Goal: Information Seeking & Learning: Learn about a topic

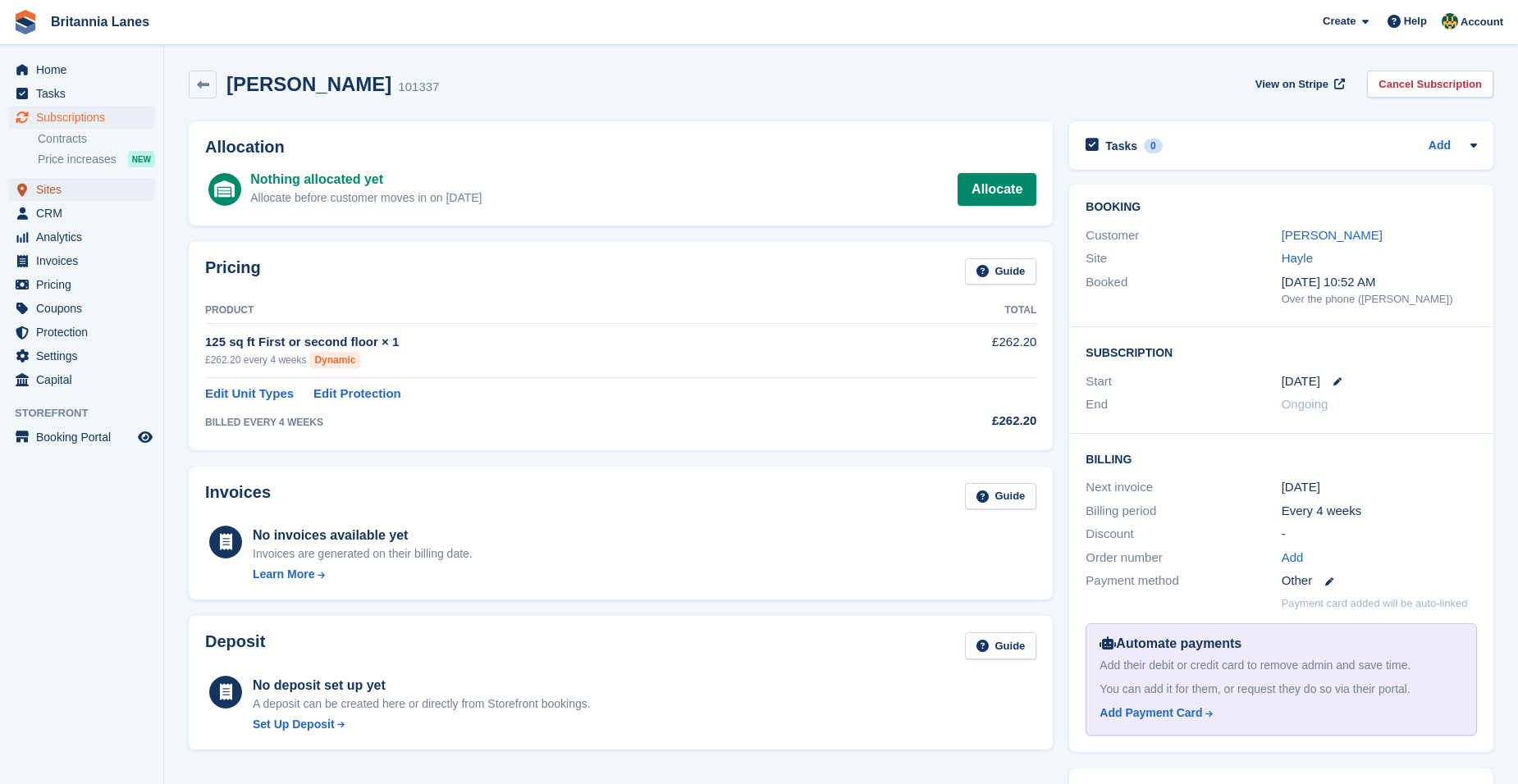
click at [73, 190] on span "Sites" at bounding box center [85, 190] width 98 height 23
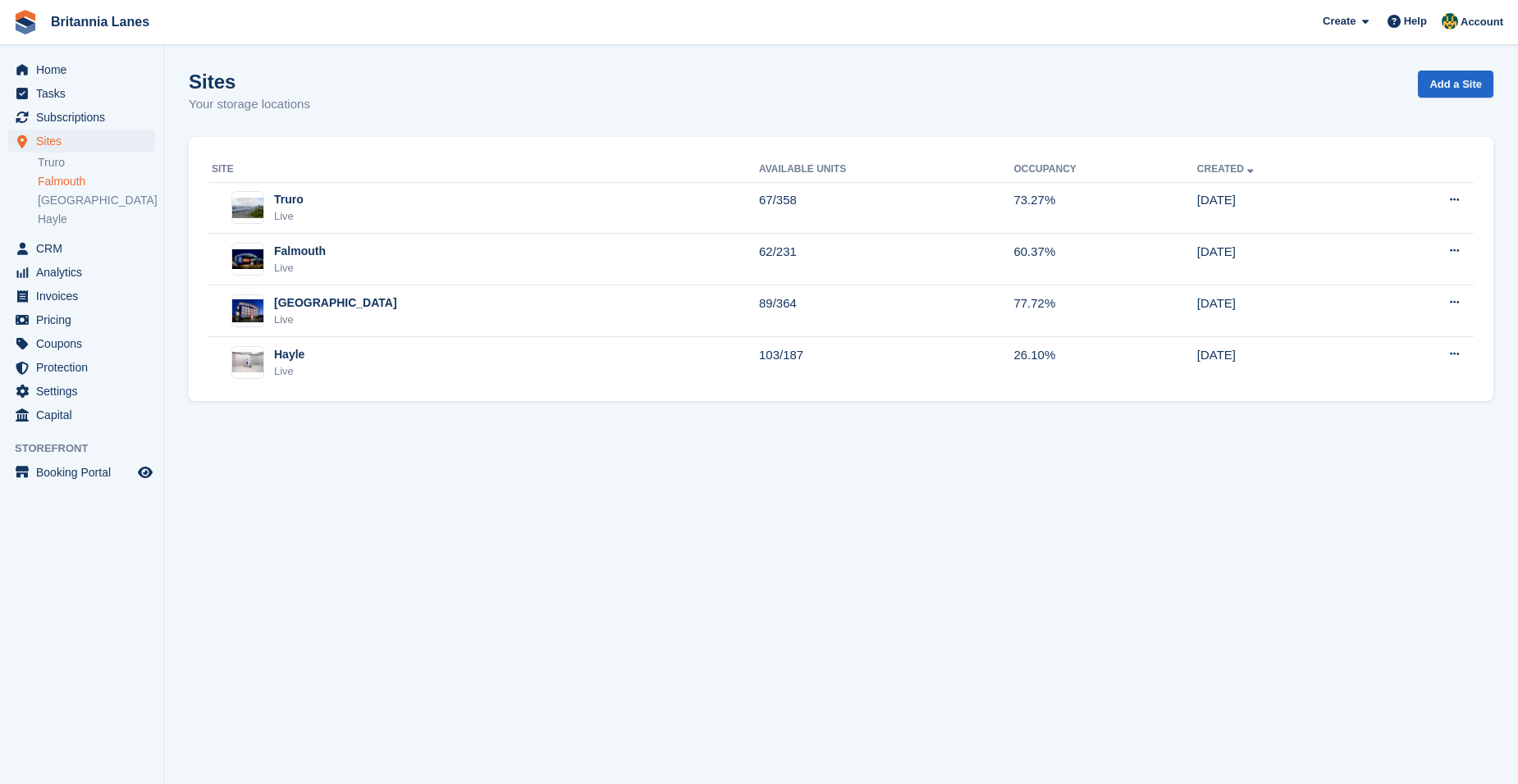
click at [79, 188] on link "Falmouth" at bounding box center [96, 181] width 117 height 16
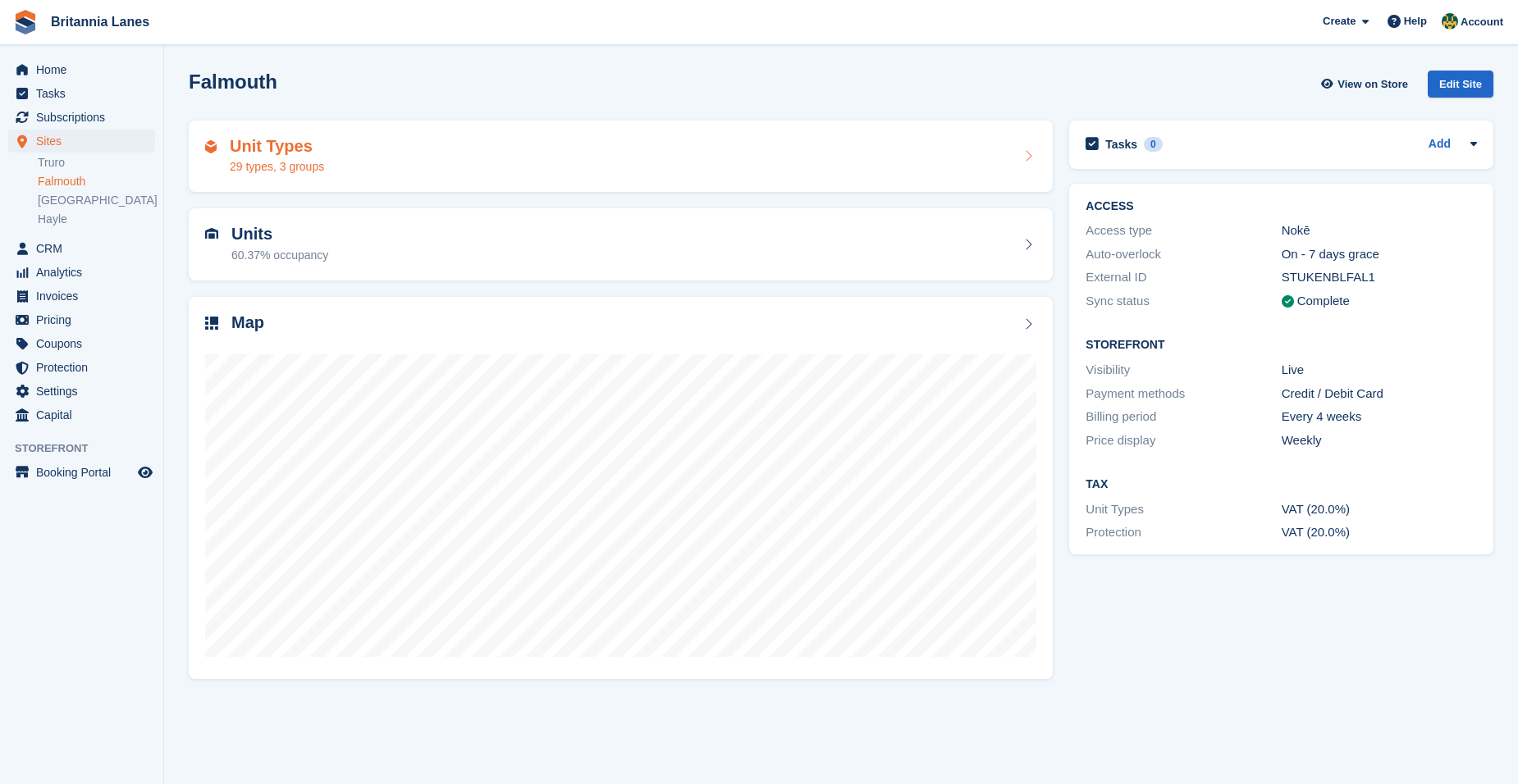
click at [412, 159] on div "Unit Types 29 types, 3 groups" at bounding box center [621, 157] width 831 height 40
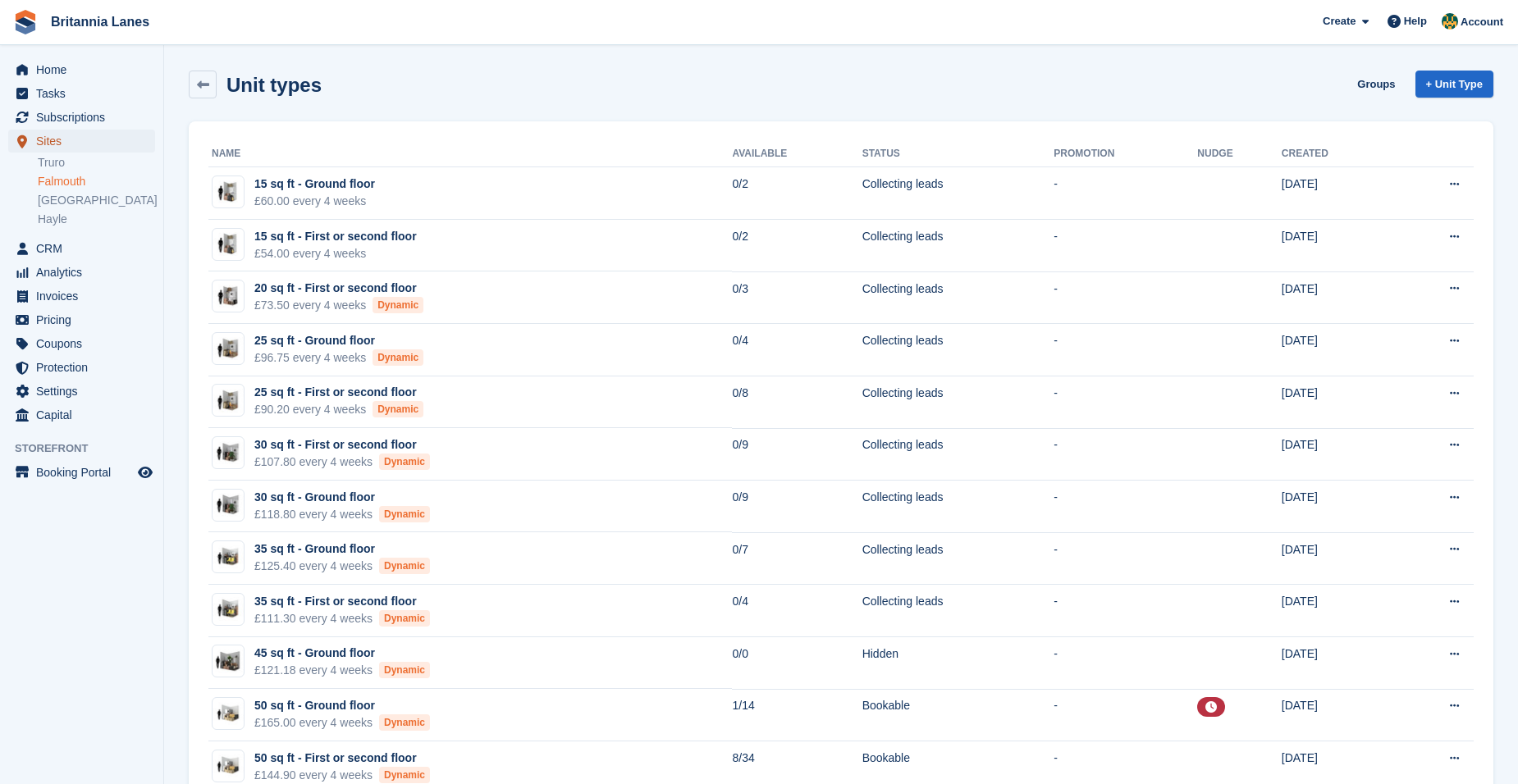
click at [91, 142] on span "Sites" at bounding box center [85, 141] width 98 height 23
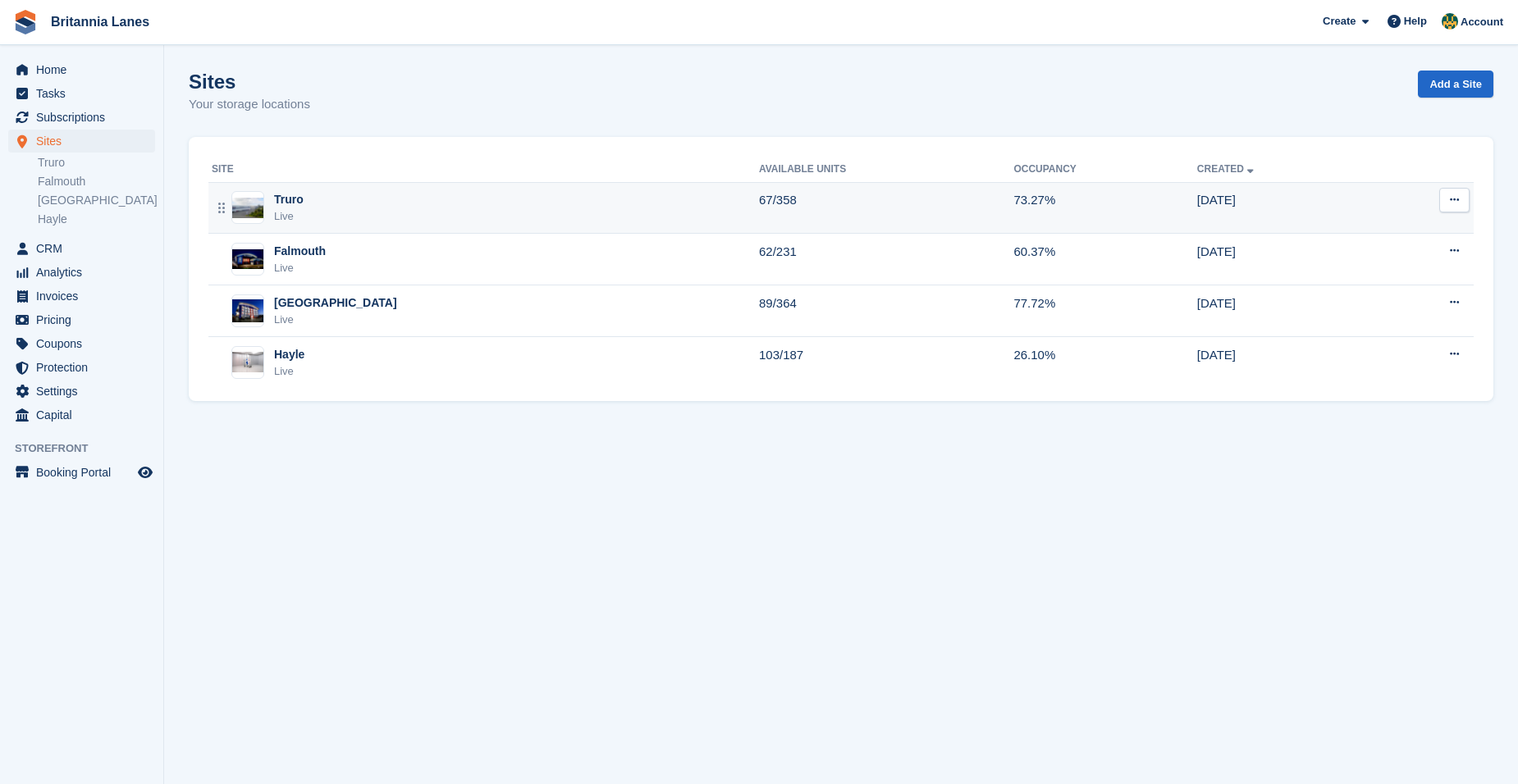
click at [505, 223] on div "Truro Live" at bounding box center [486, 208] width 548 height 34
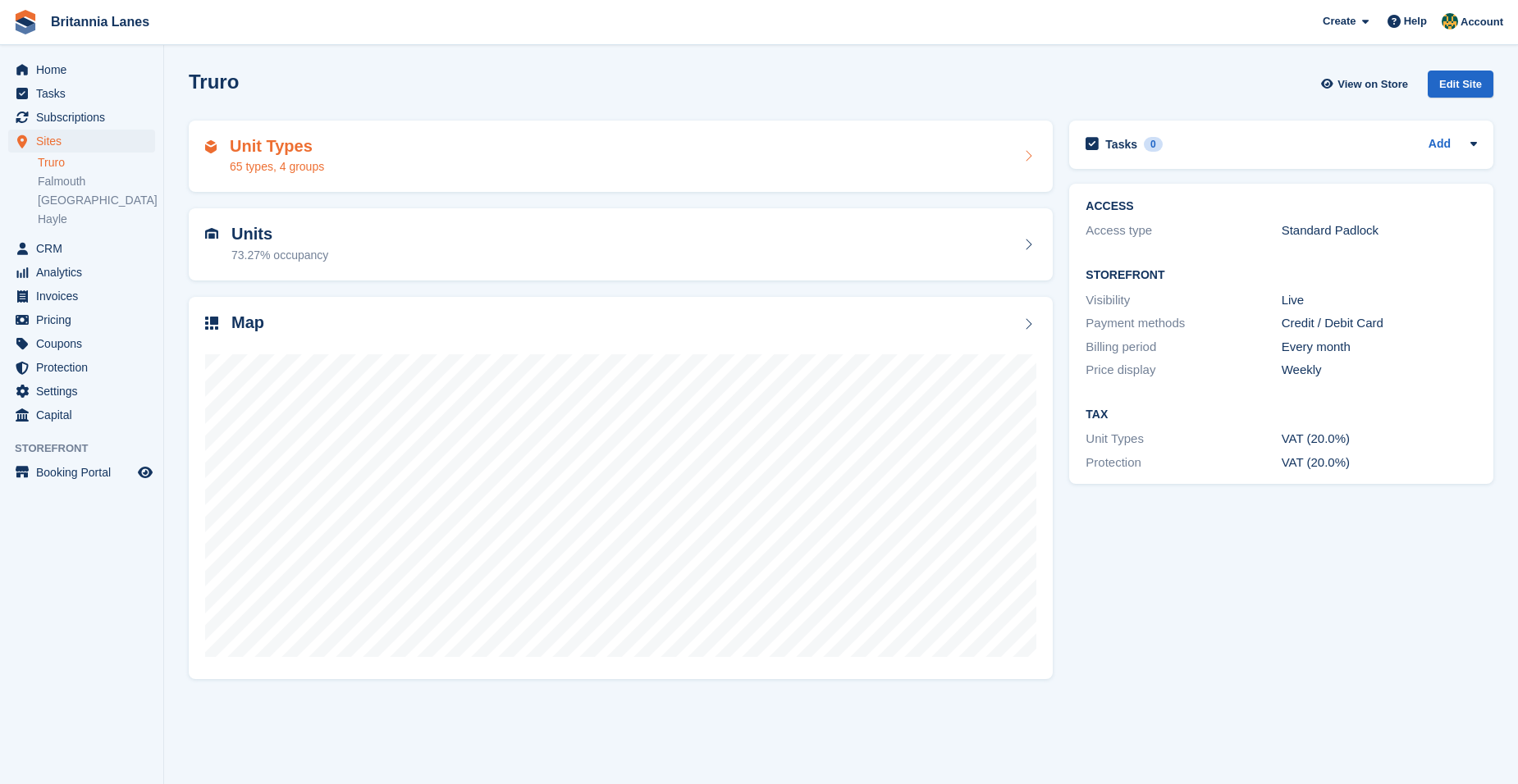
click at [553, 149] on div "Unit Types 65 types, 4 groups" at bounding box center [621, 157] width 831 height 40
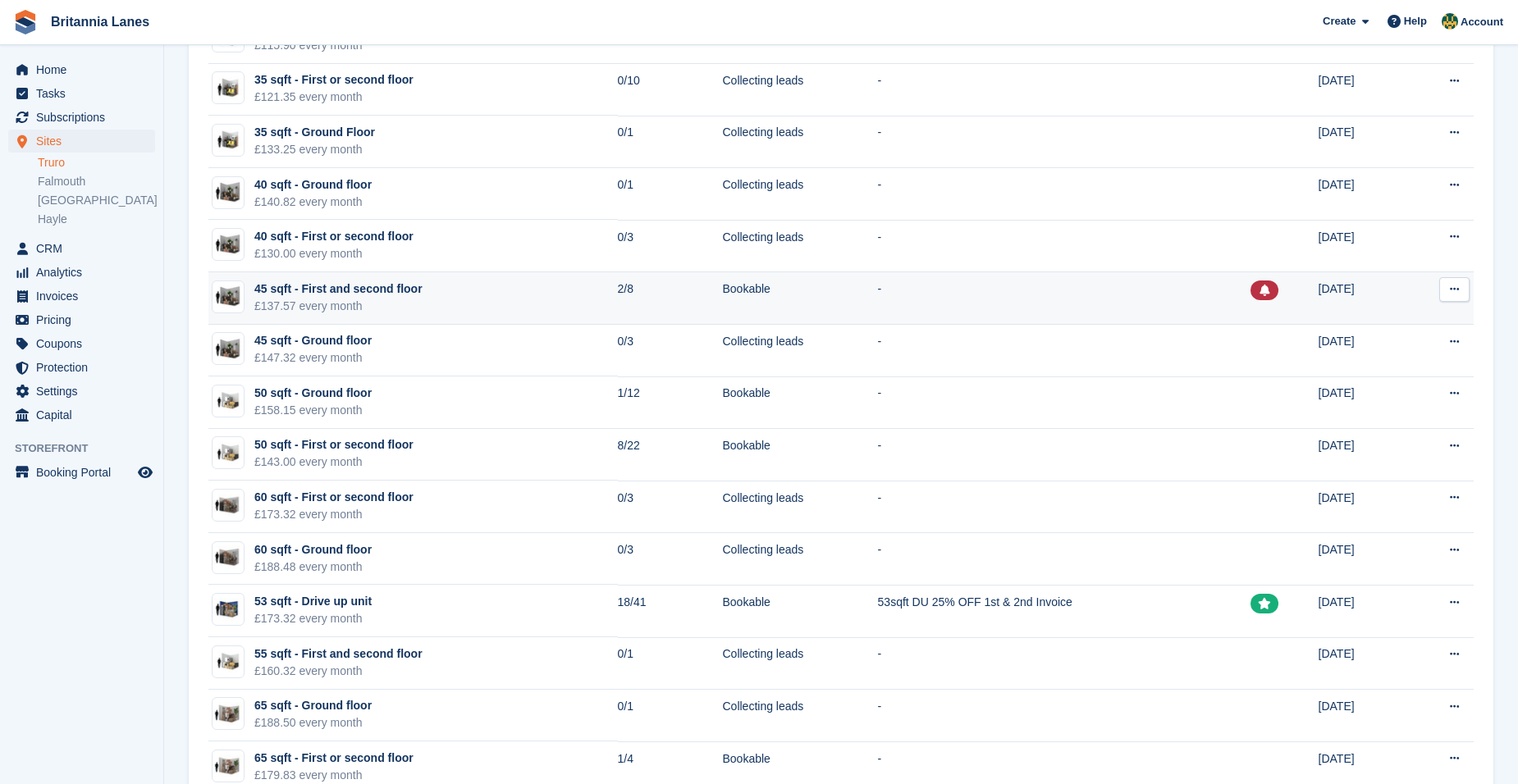
scroll to position [575, 0]
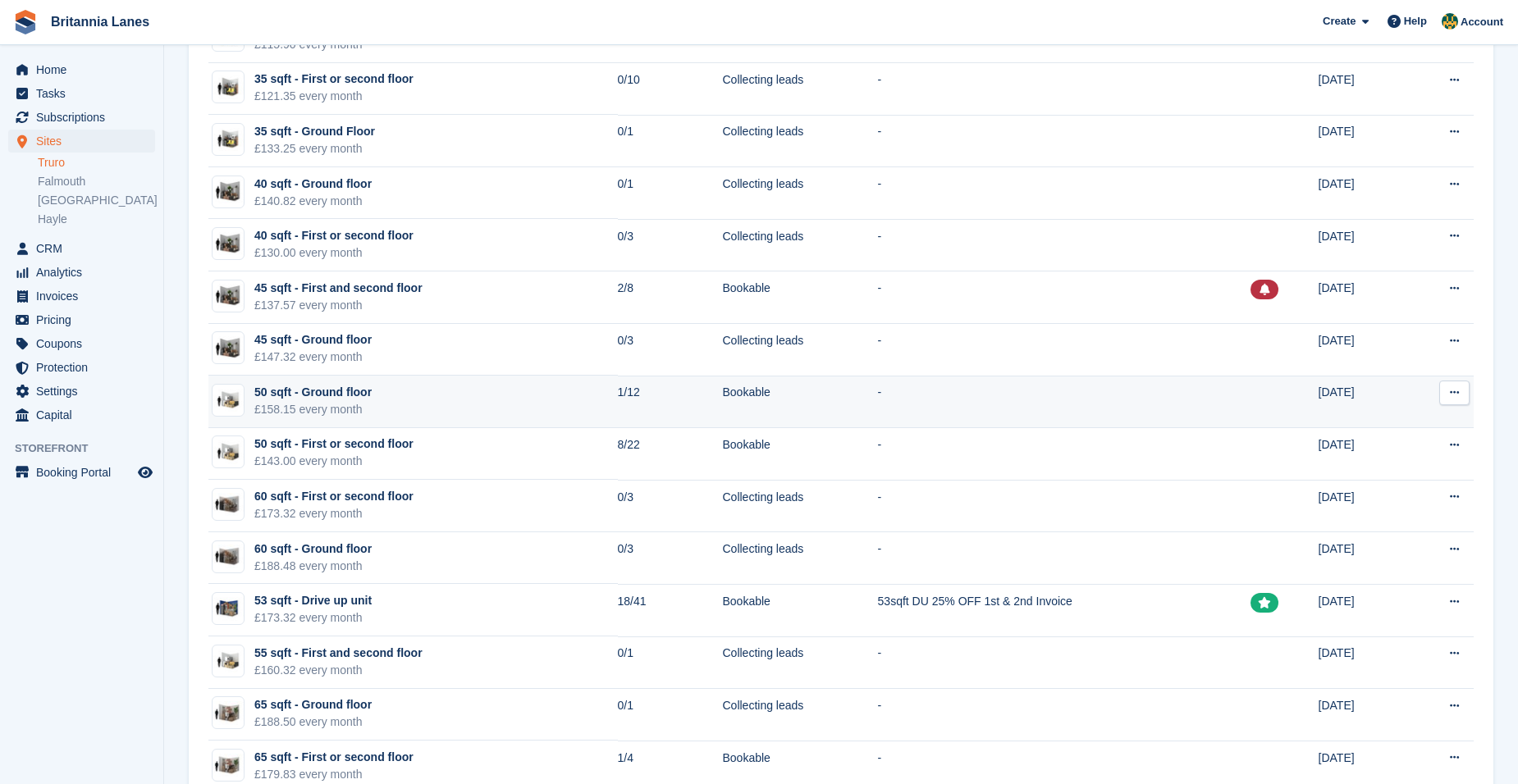
click at [1456, 388] on icon at bounding box center [1454, 392] width 9 height 11
click at [1403, 422] on p "Edit unit type" at bounding box center [1390, 425] width 143 height 21
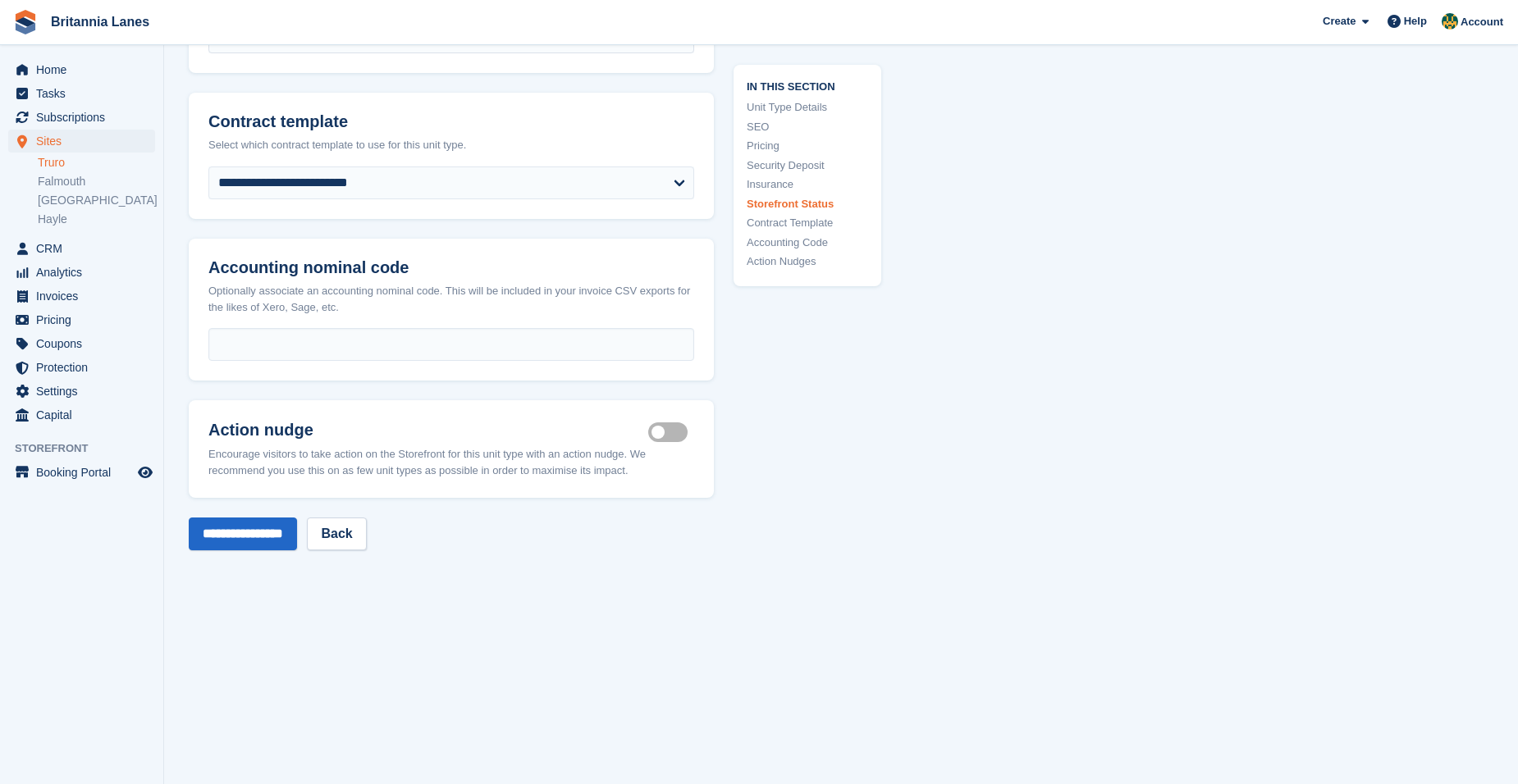
scroll to position [2772, 0]
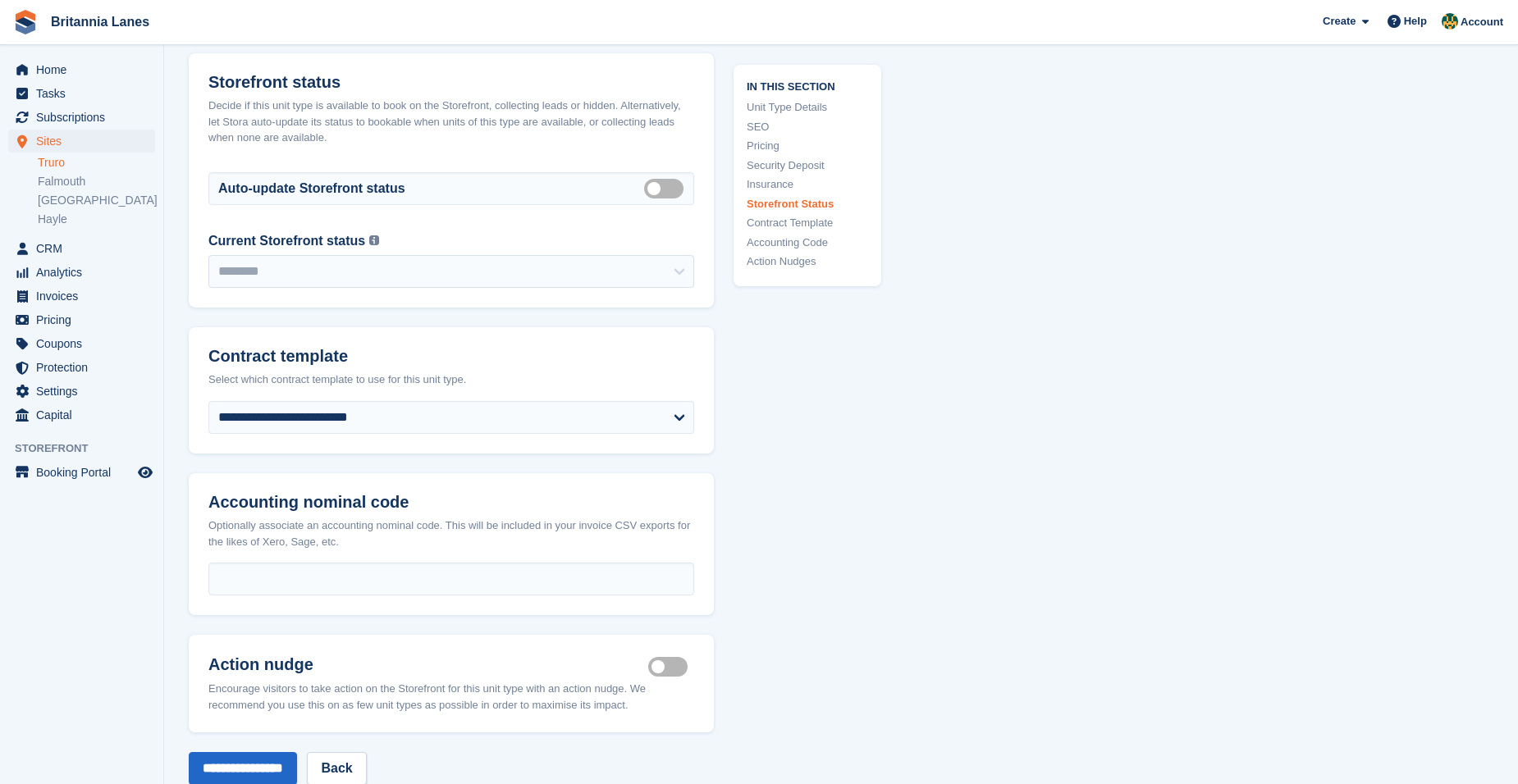
click at [678, 666] on label "Is active" at bounding box center [671, 667] width 46 height 2
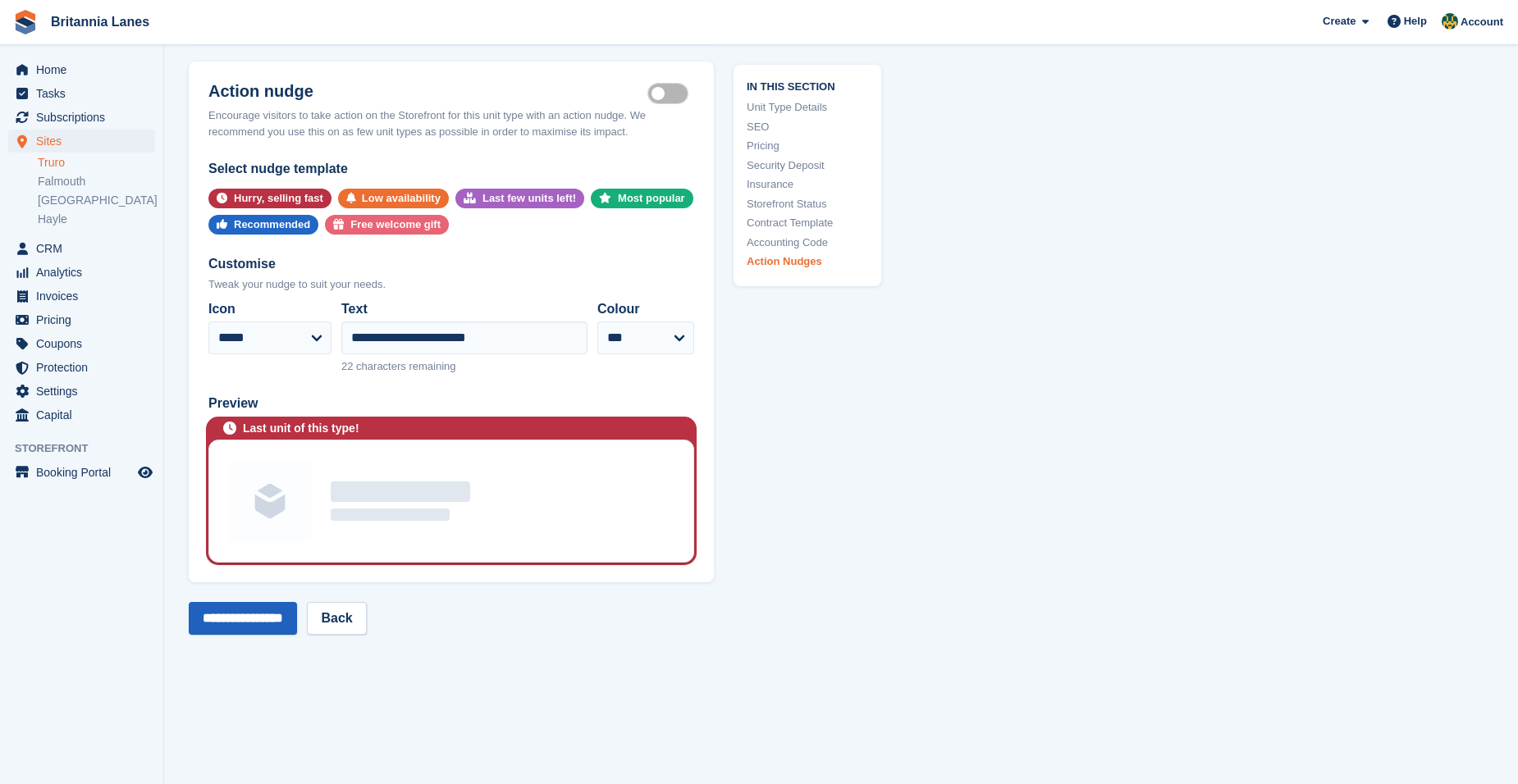
scroll to position [3346, 0]
click at [261, 601] on input "**********" at bounding box center [242, 617] width 108 height 33
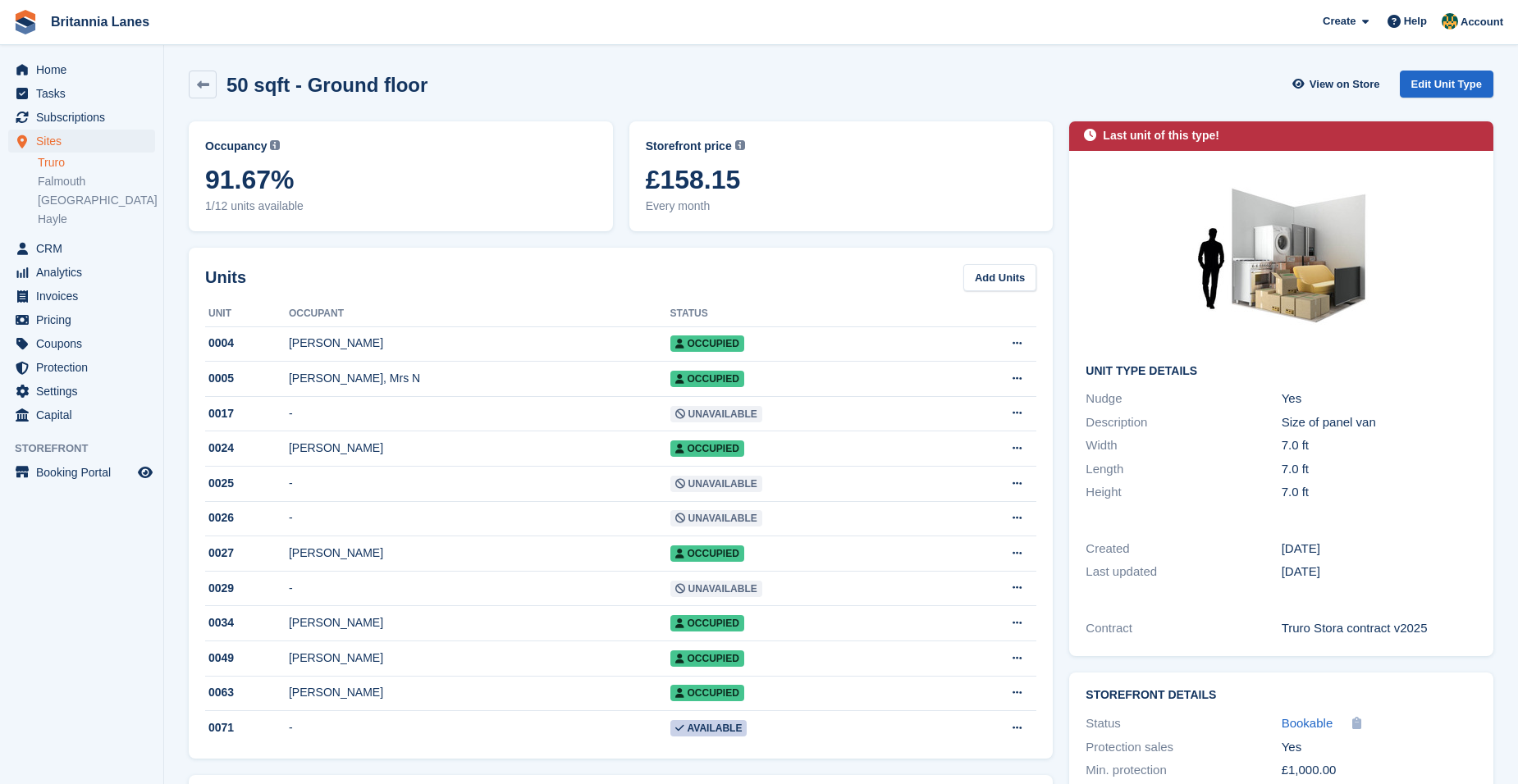
click at [227, 82] on h2 "50 sqft - Ground floor" at bounding box center [327, 85] width 201 height 22
click at [217, 85] on div "50 sqft - Ground floor" at bounding box center [322, 85] width 211 height 22
click at [204, 86] on icon at bounding box center [203, 85] width 12 height 12
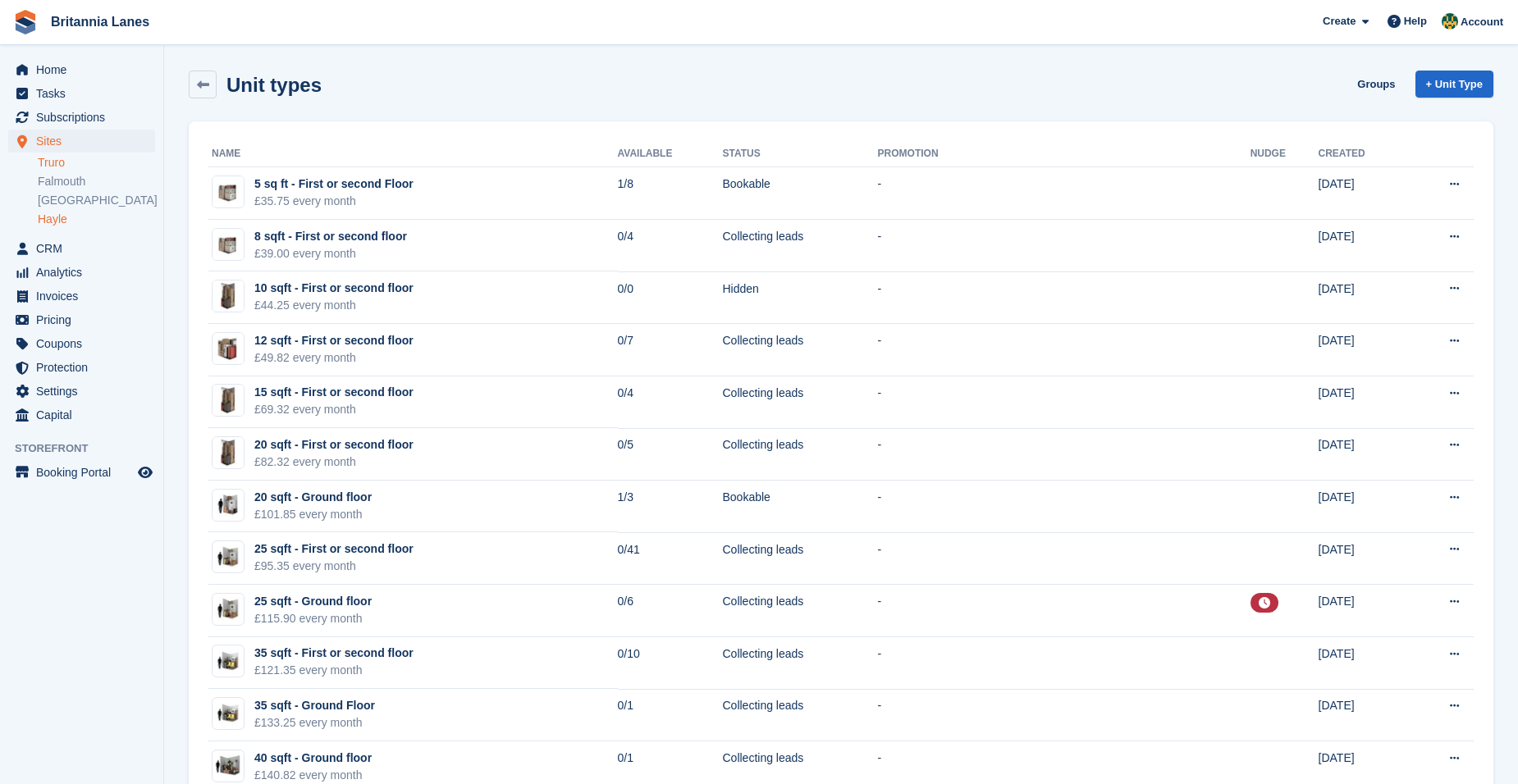
click at [69, 222] on link "Hayle" at bounding box center [96, 219] width 117 height 16
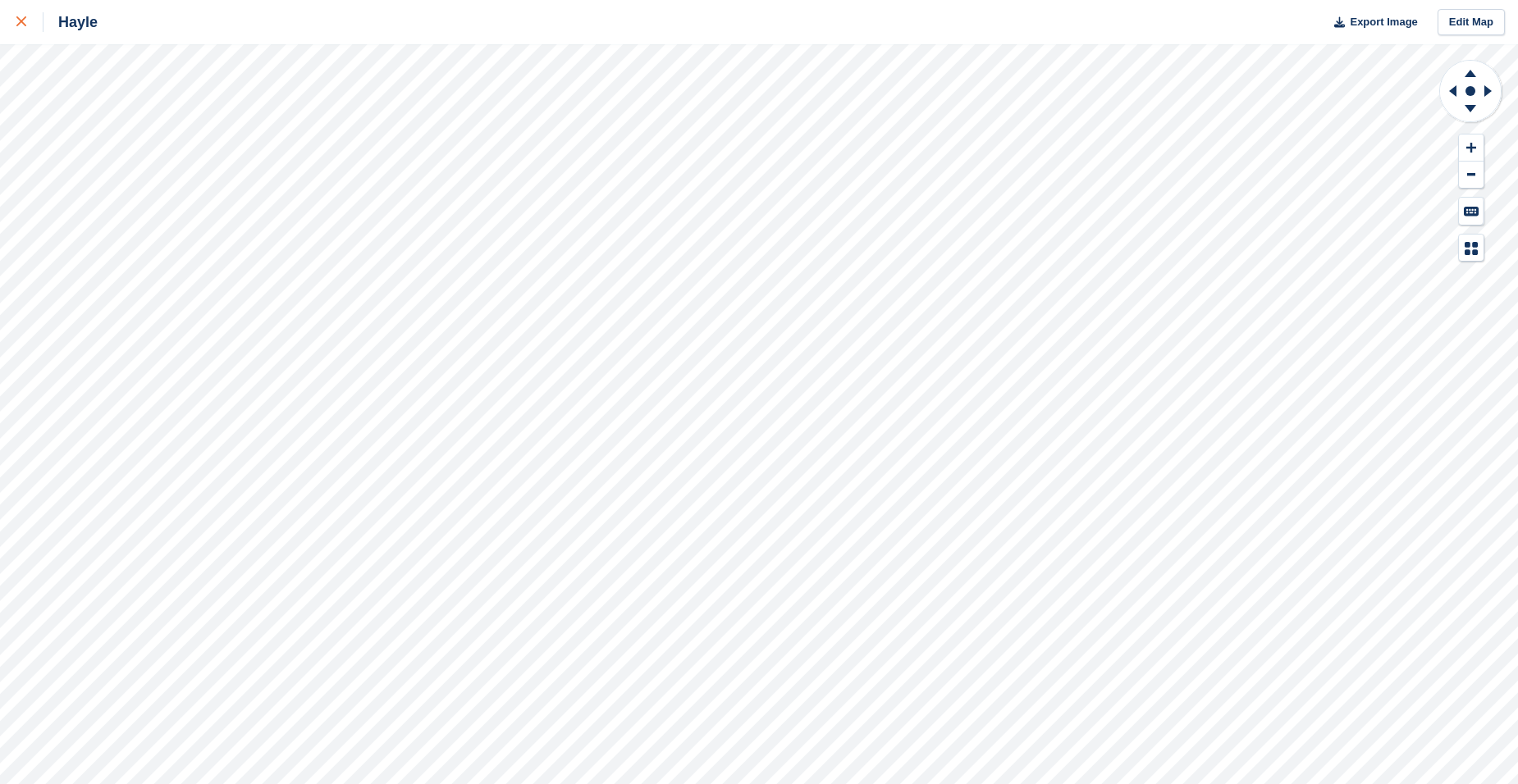
click at [19, 26] on icon at bounding box center [21, 21] width 10 height 10
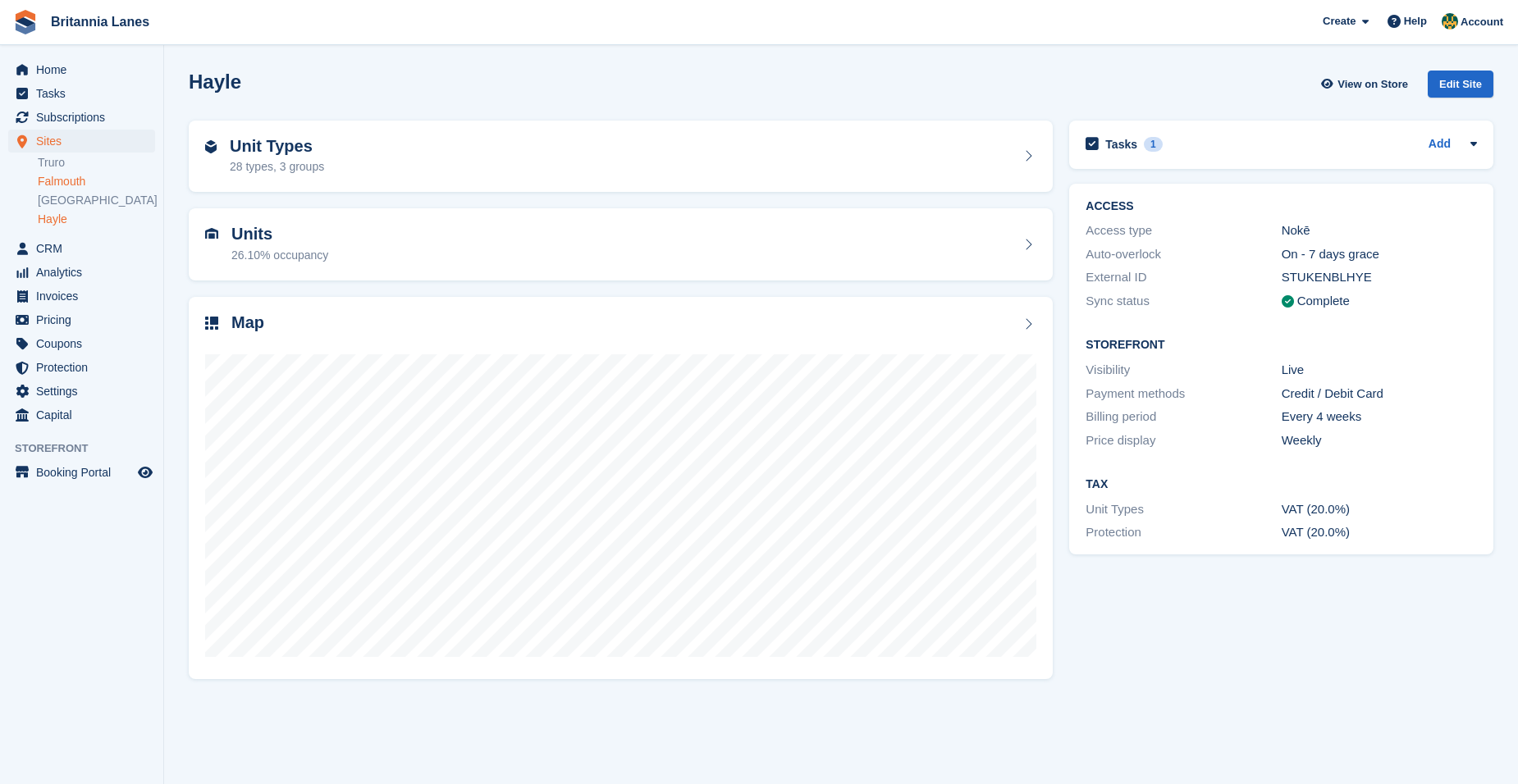
click at [83, 184] on link "Falmouth" at bounding box center [96, 181] width 117 height 16
click at [599, 157] on div "Unit Types 29 types, 3 groups" at bounding box center [621, 157] width 831 height 40
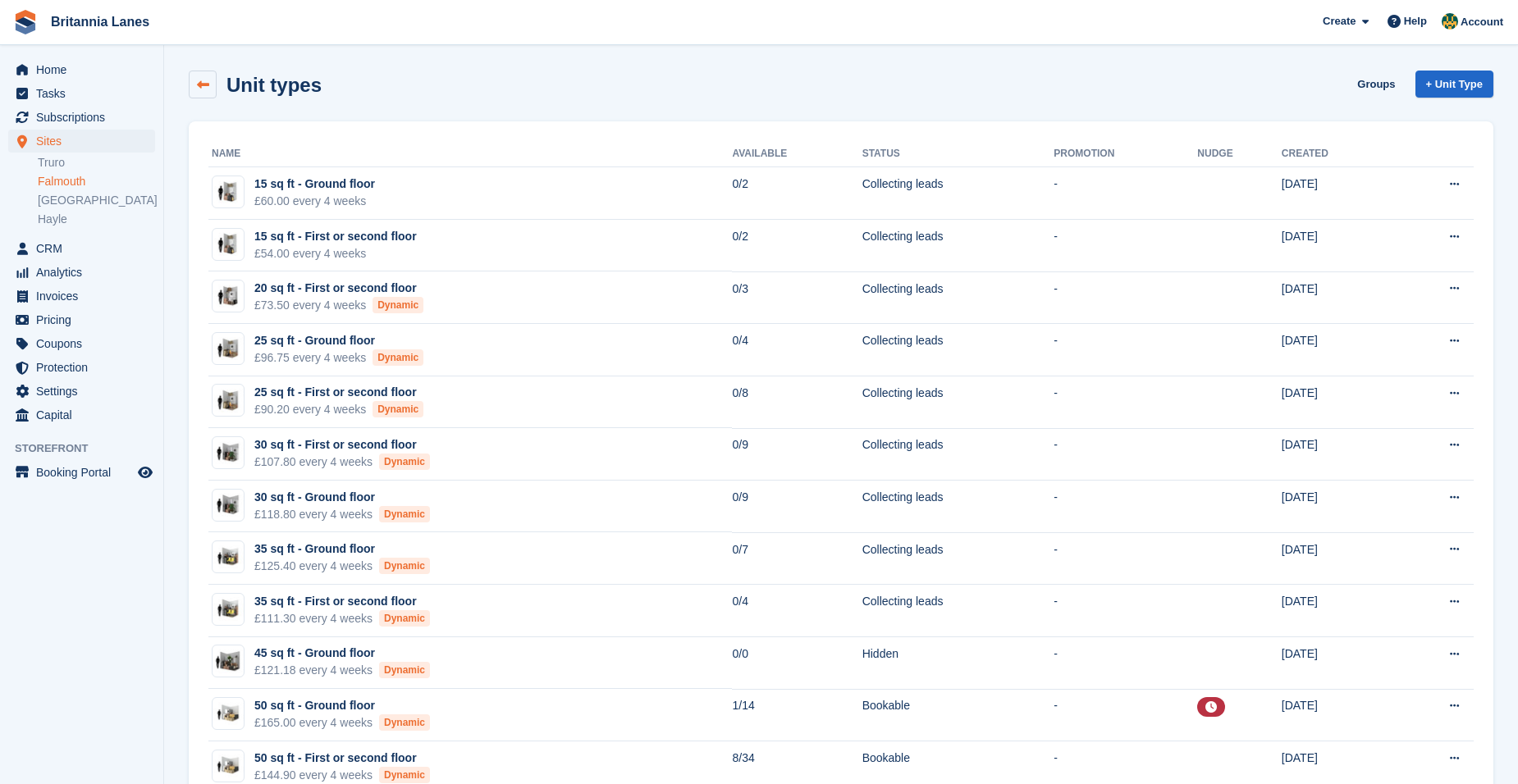
click at [202, 79] on icon at bounding box center [203, 85] width 12 height 12
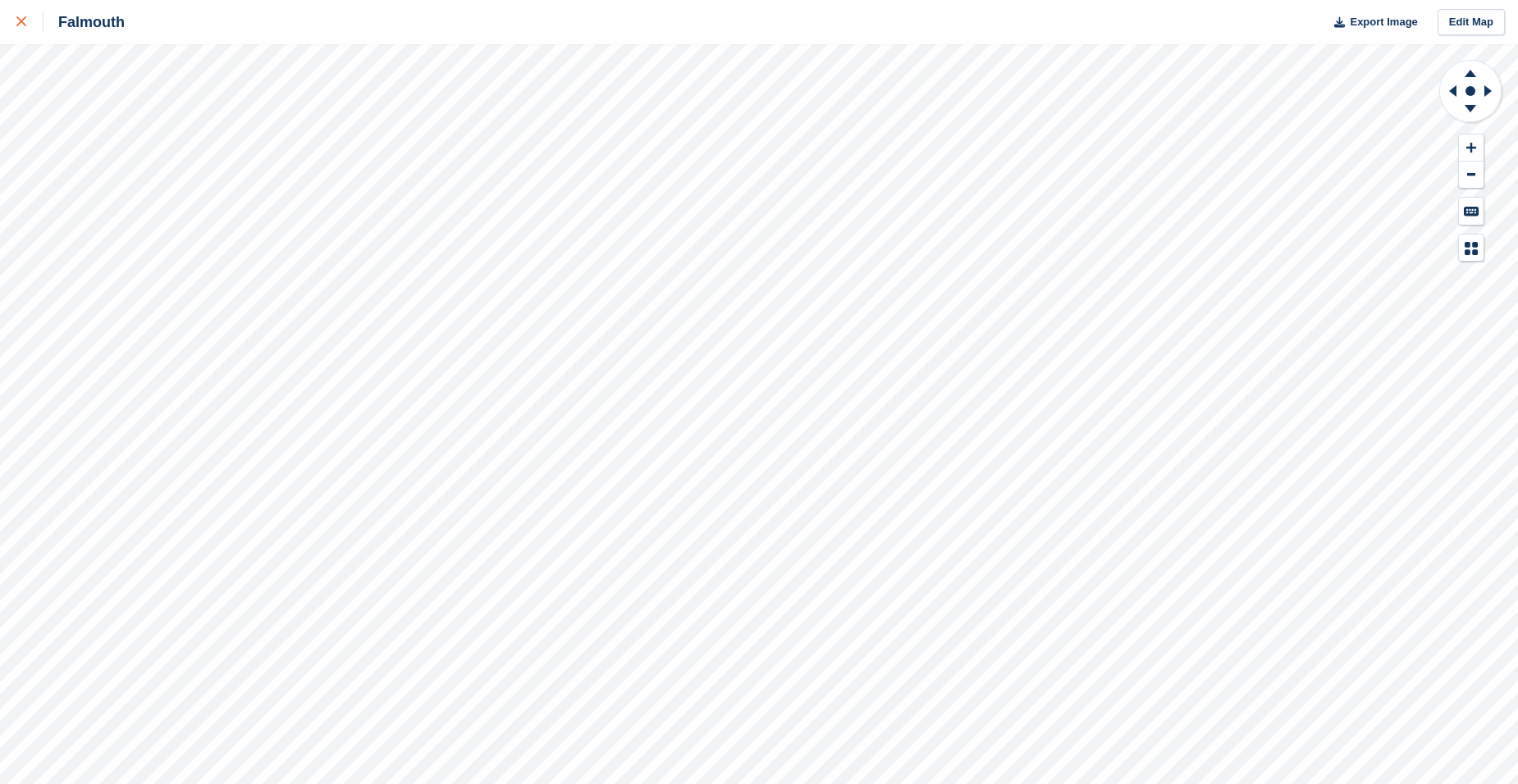
click at [18, 17] on icon at bounding box center [21, 21] width 10 height 10
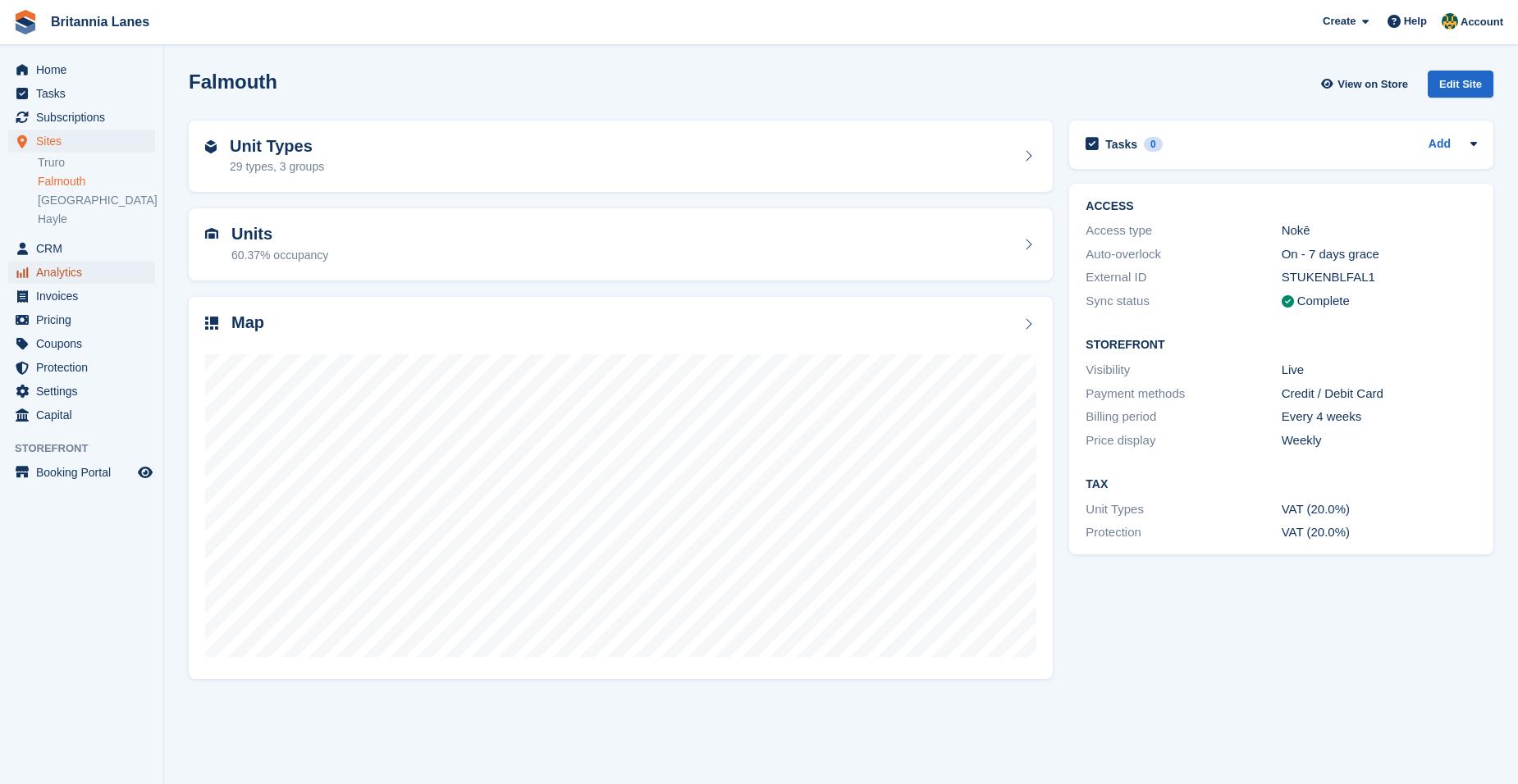
click at [83, 267] on span "Analytics" at bounding box center [85, 272] width 98 height 23
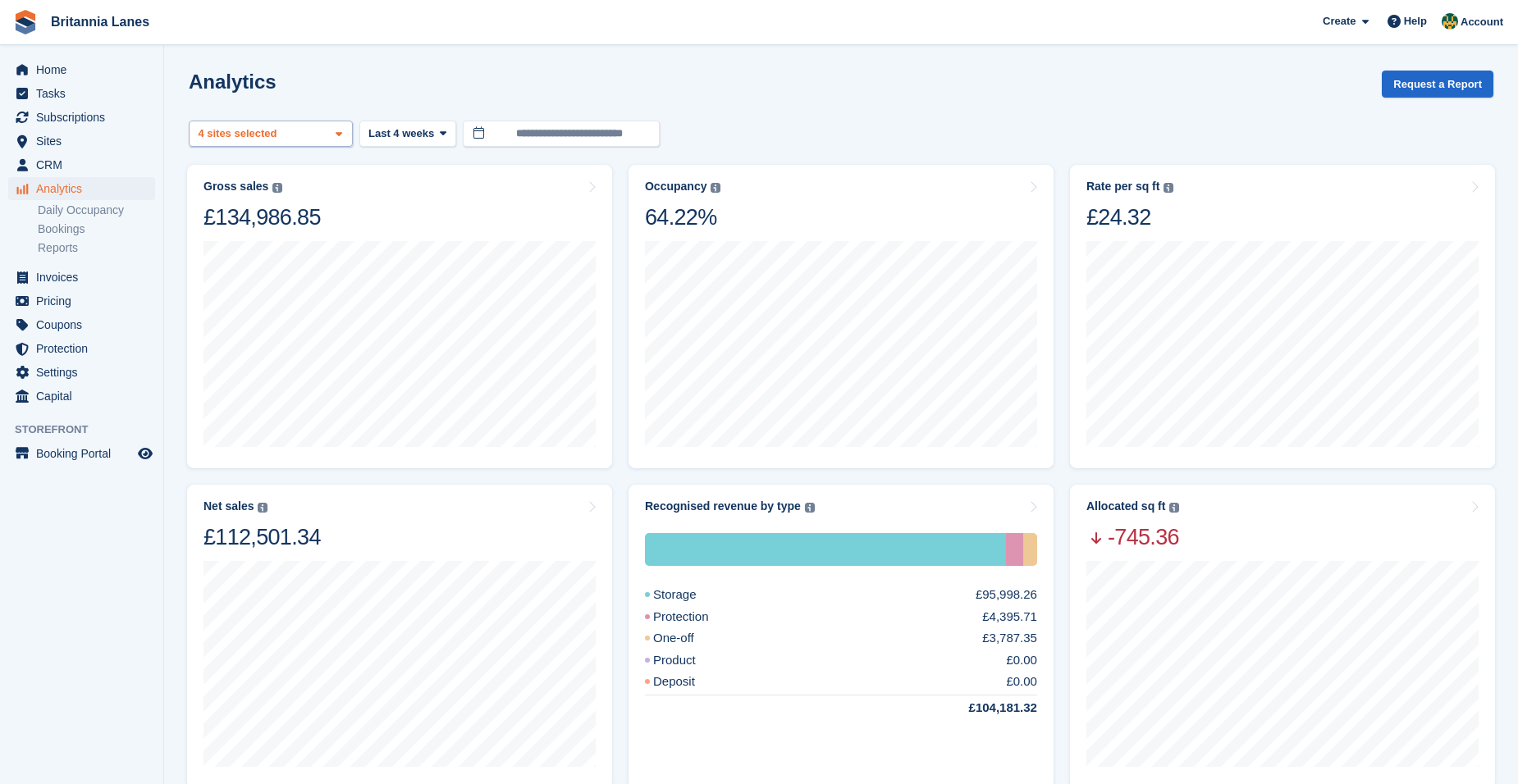
click at [301, 140] on div "Truro 2 sites selected 3 sites selected 4 sites selected" at bounding box center [270, 134] width 164 height 27
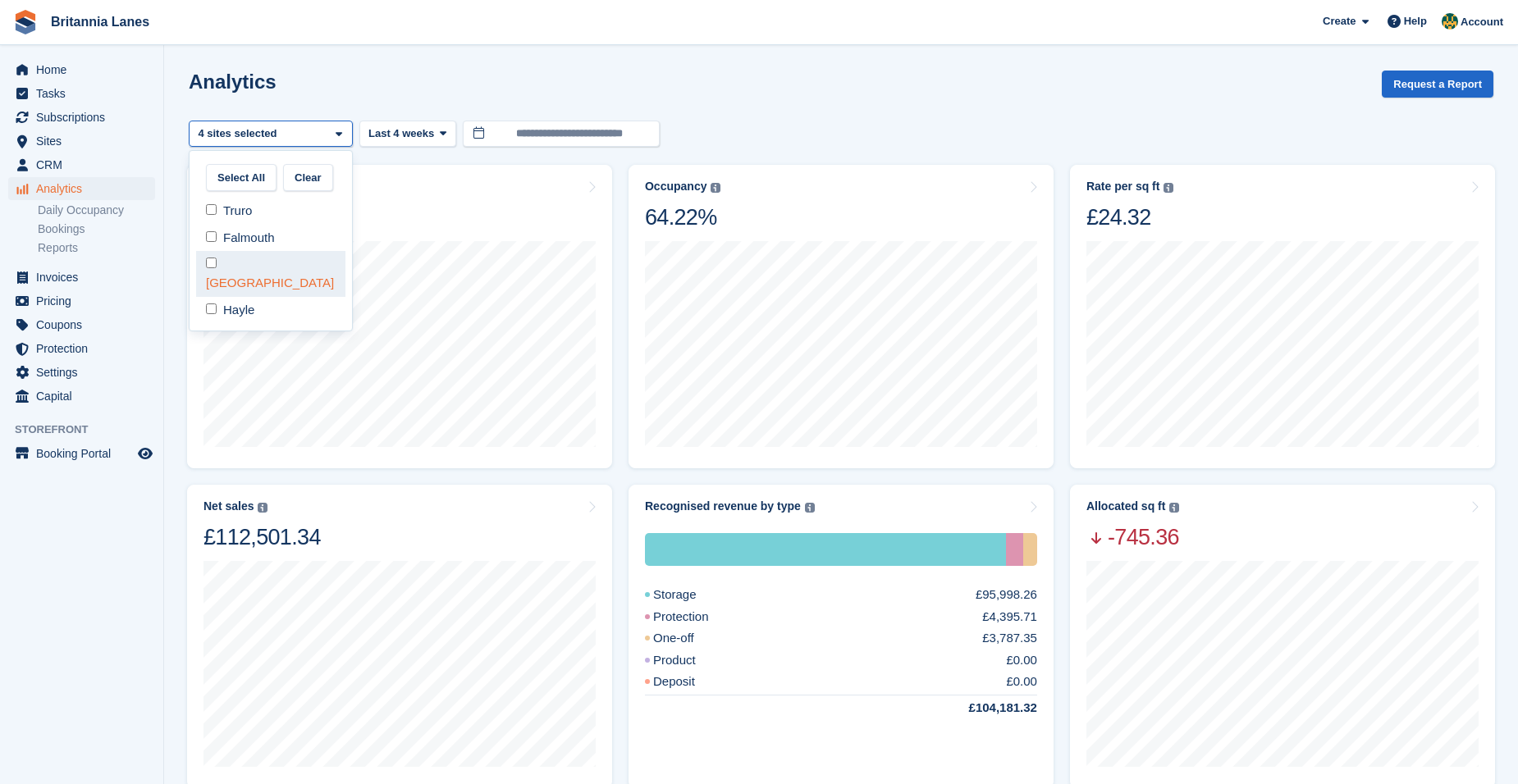
click at [251, 258] on div "[GEOGRAPHIC_DATA]" at bounding box center [270, 273] width 149 height 45
select select "****"
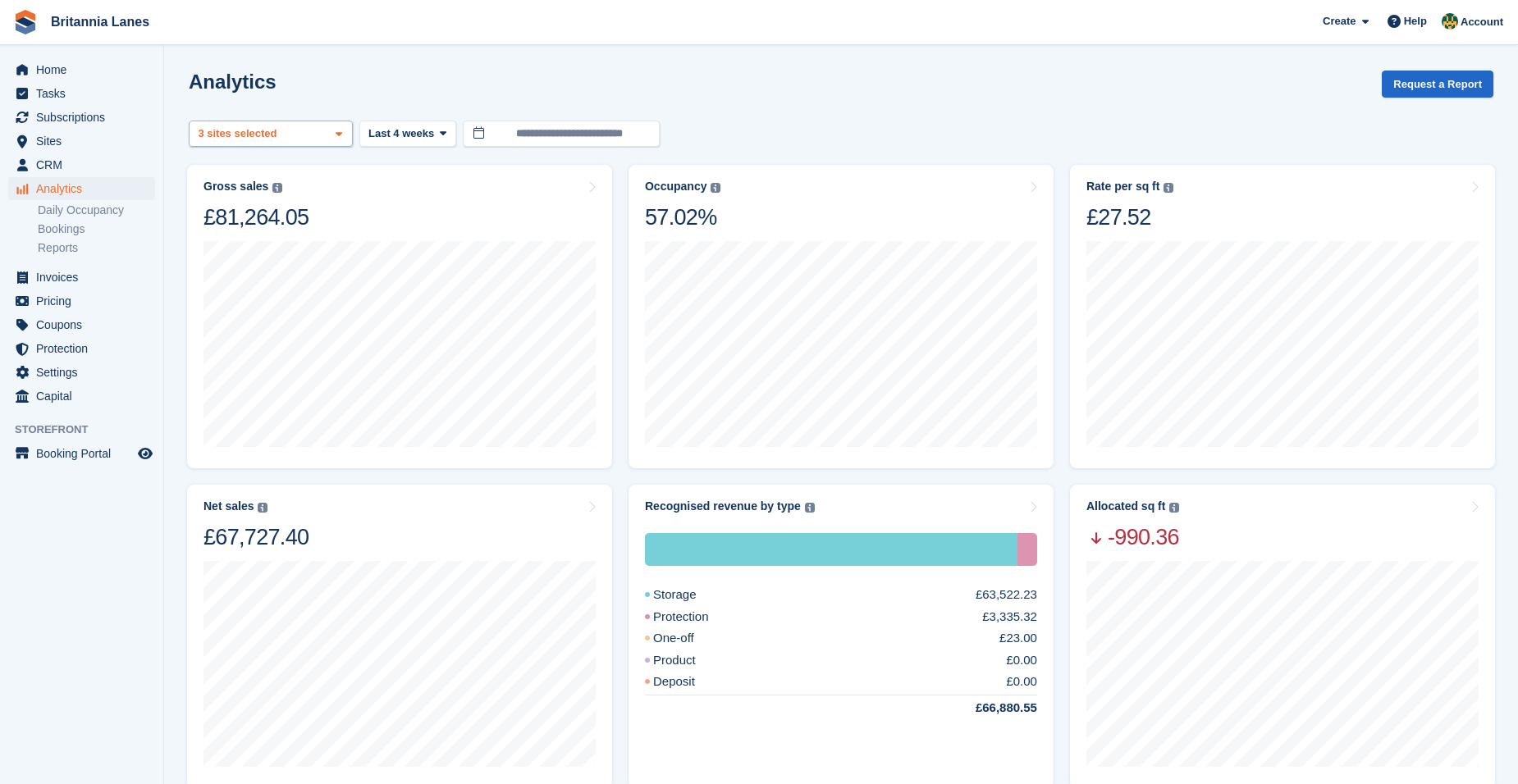
click at [263, 137] on div "3 sites selected" at bounding box center [239, 134] width 87 height 16
click at [264, 228] on div "Falmouth" at bounding box center [270, 237] width 149 height 27
click at [249, 297] on div "Hayle" at bounding box center [270, 310] width 149 height 27
select select "****"
click at [266, 142] on div "Truro" at bounding box center [270, 134] width 164 height 27
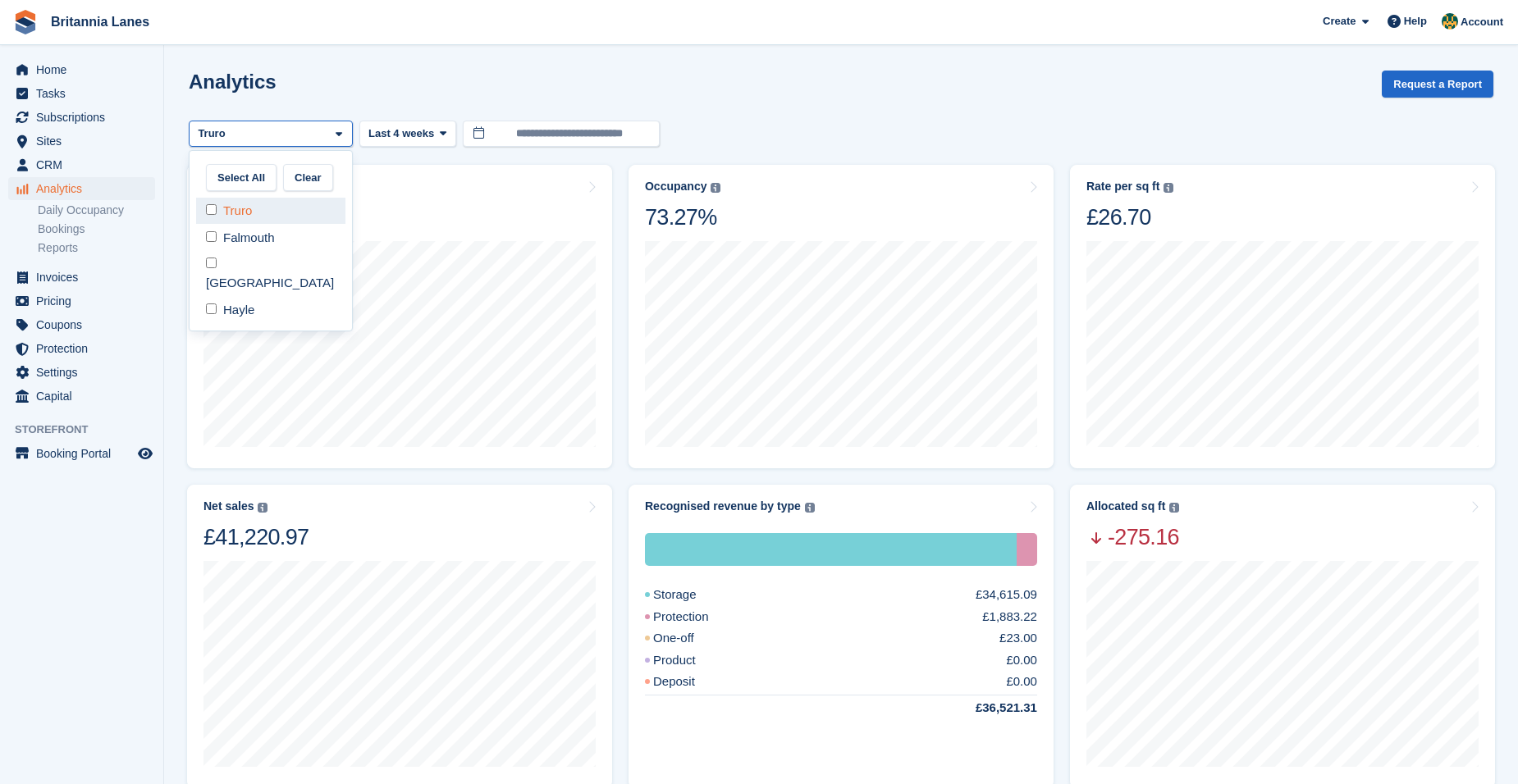
click at [233, 210] on div "Truro" at bounding box center [270, 211] width 149 height 27
click at [235, 244] on div "Falmouth" at bounding box center [270, 237] width 149 height 27
select select "***"
click at [282, 134] on div "Falmouth" at bounding box center [270, 134] width 164 height 27
click at [250, 237] on div "Falmouth" at bounding box center [270, 237] width 149 height 27
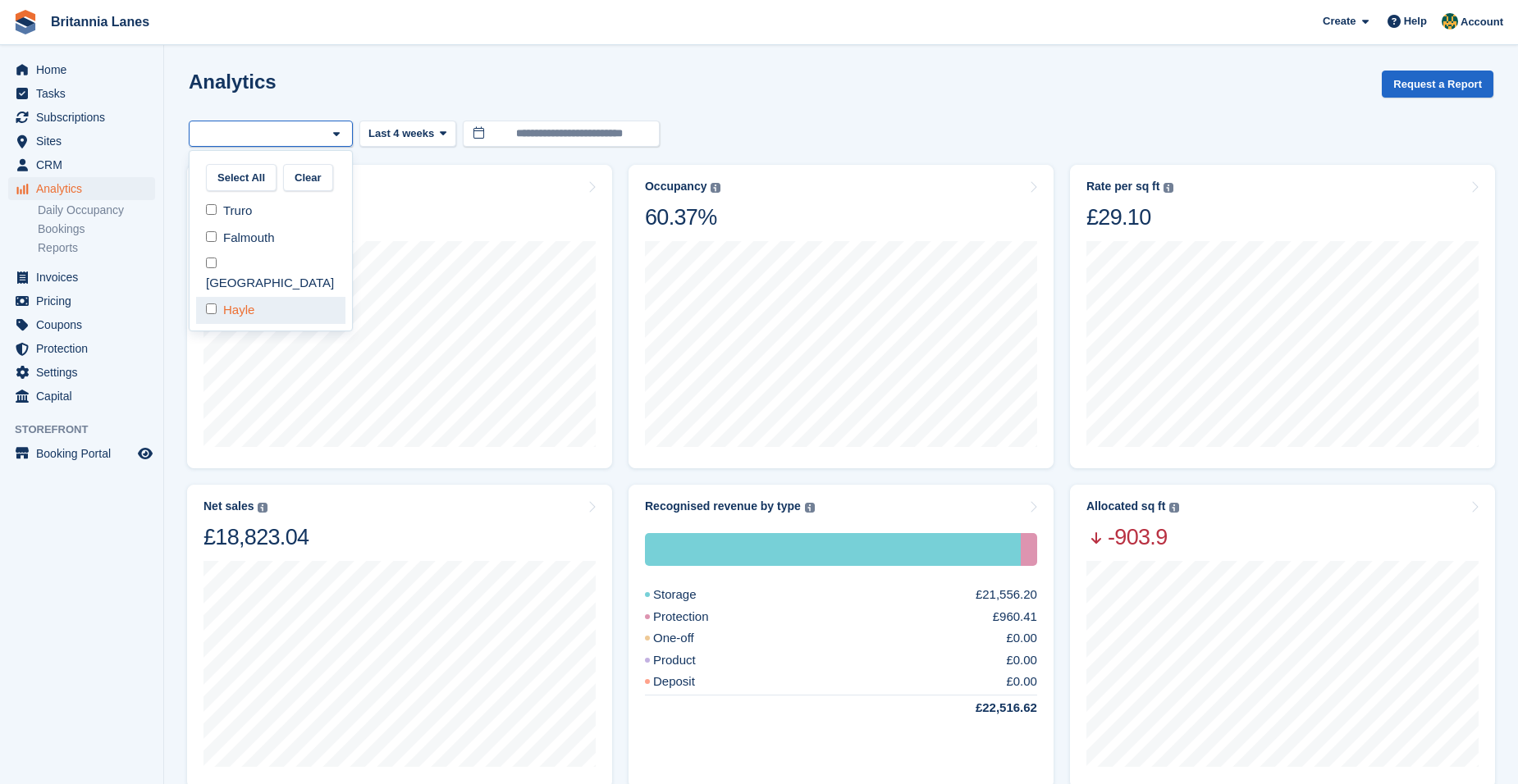
click at [241, 297] on div "Hayle" at bounding box center [270, 310] width 149 height 27
select select "****"
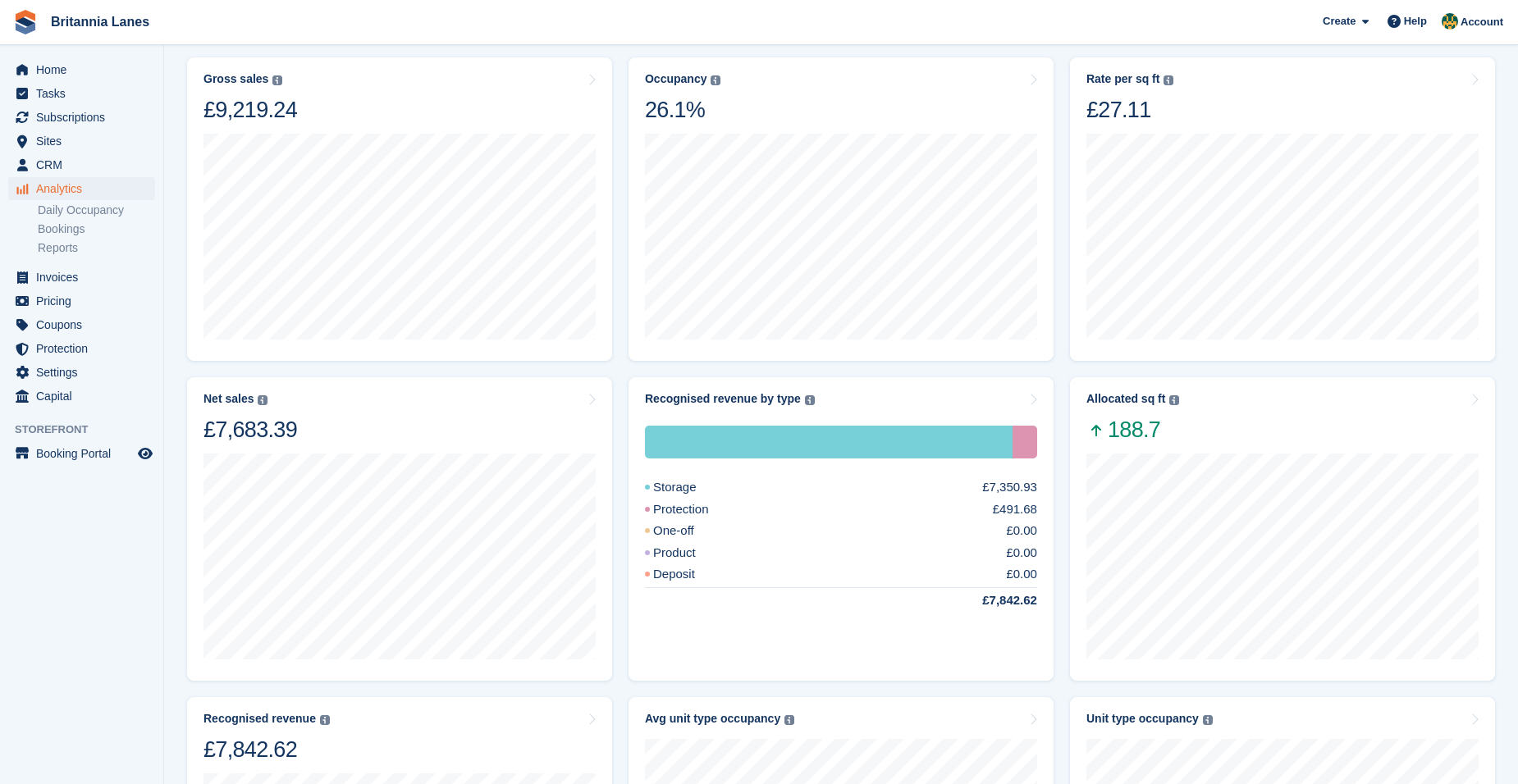
scroll to position [23, 0]
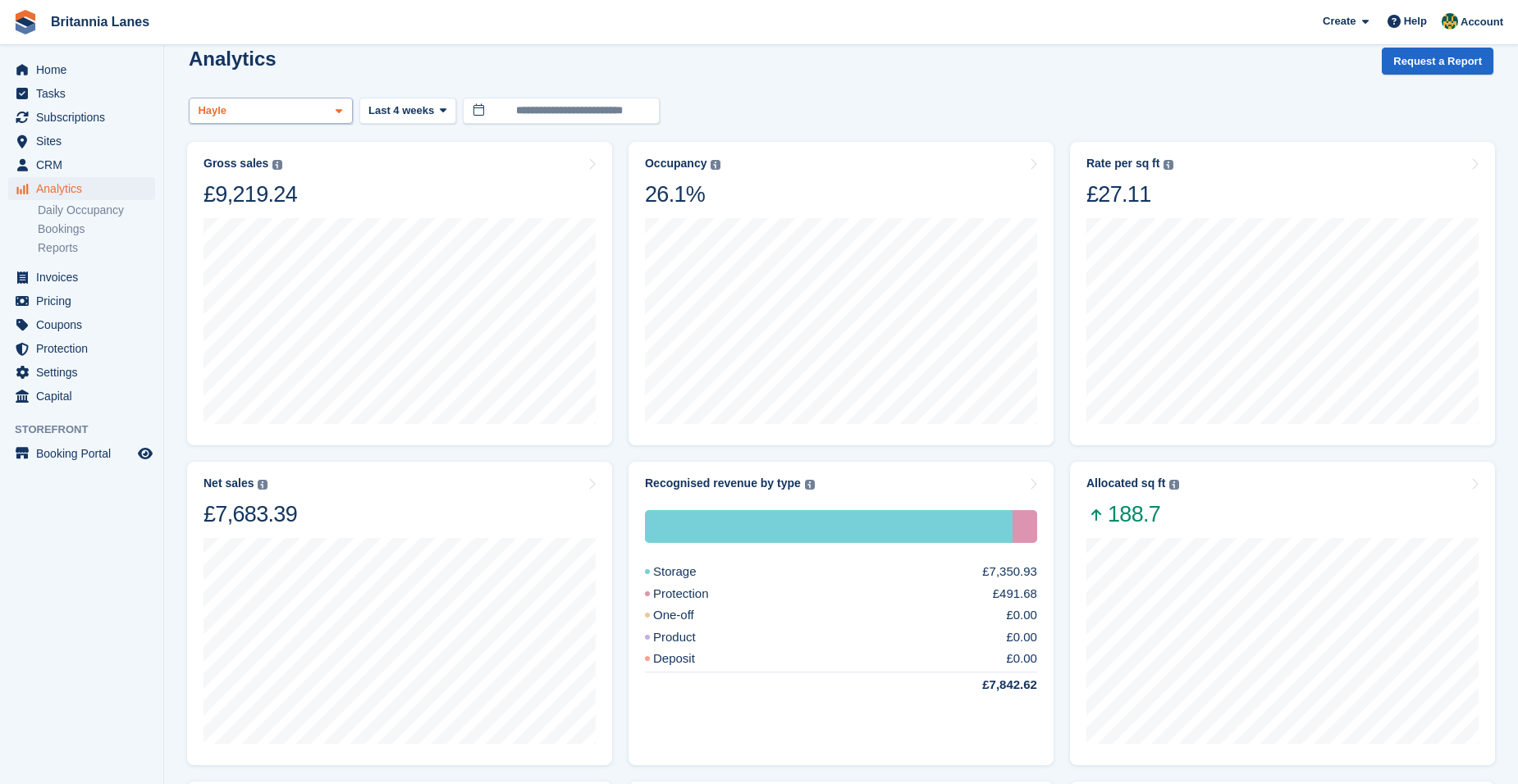
click at [259, 120] on div "Hayle" at bounding box center [270, 110] width 164 height 27
click at [247, 274] on div "Hayle" at bounding box center [270, 287] width 149 height 27
click at [249, 191] on div "Truro" at bounding box center [270, 188] width 149 height 27
select select "****"
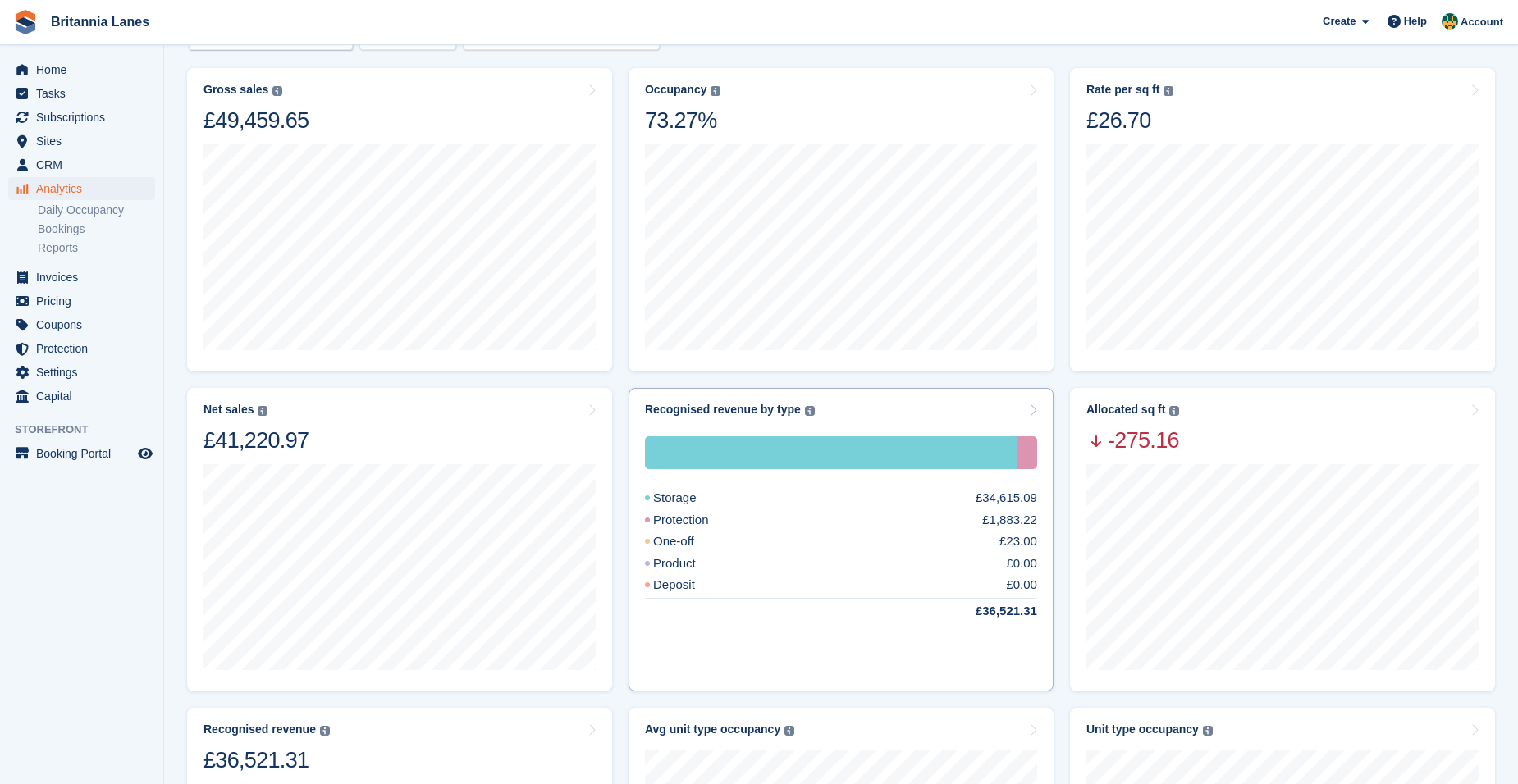
scroll to position [164, 0]
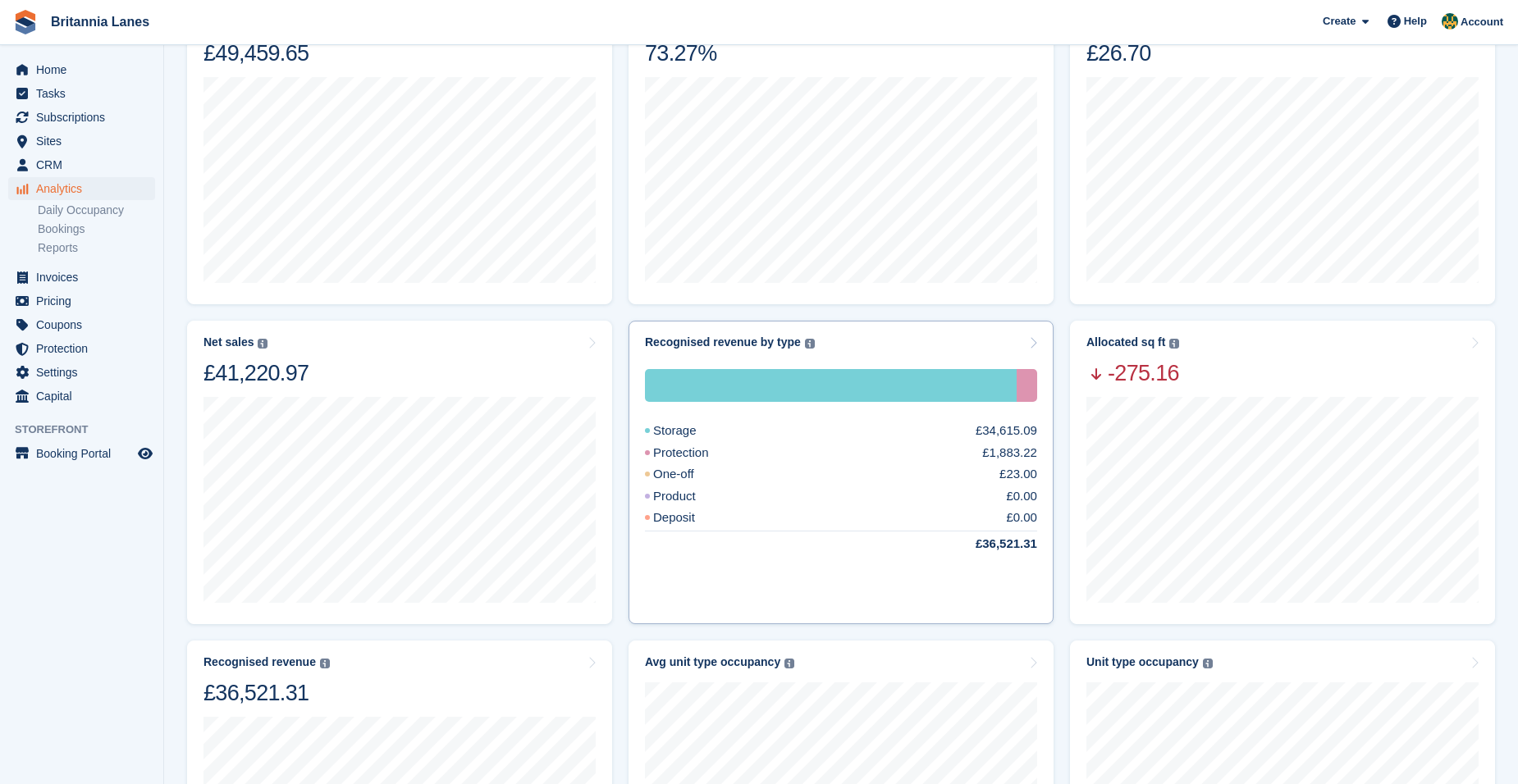
click at [836, 359] on div "Storage £34,615.09 Protection £1,883.22 One-off £23.00 Product £0.00 Deposit £0…" at bounding box center [841, 479] width 392 height 260
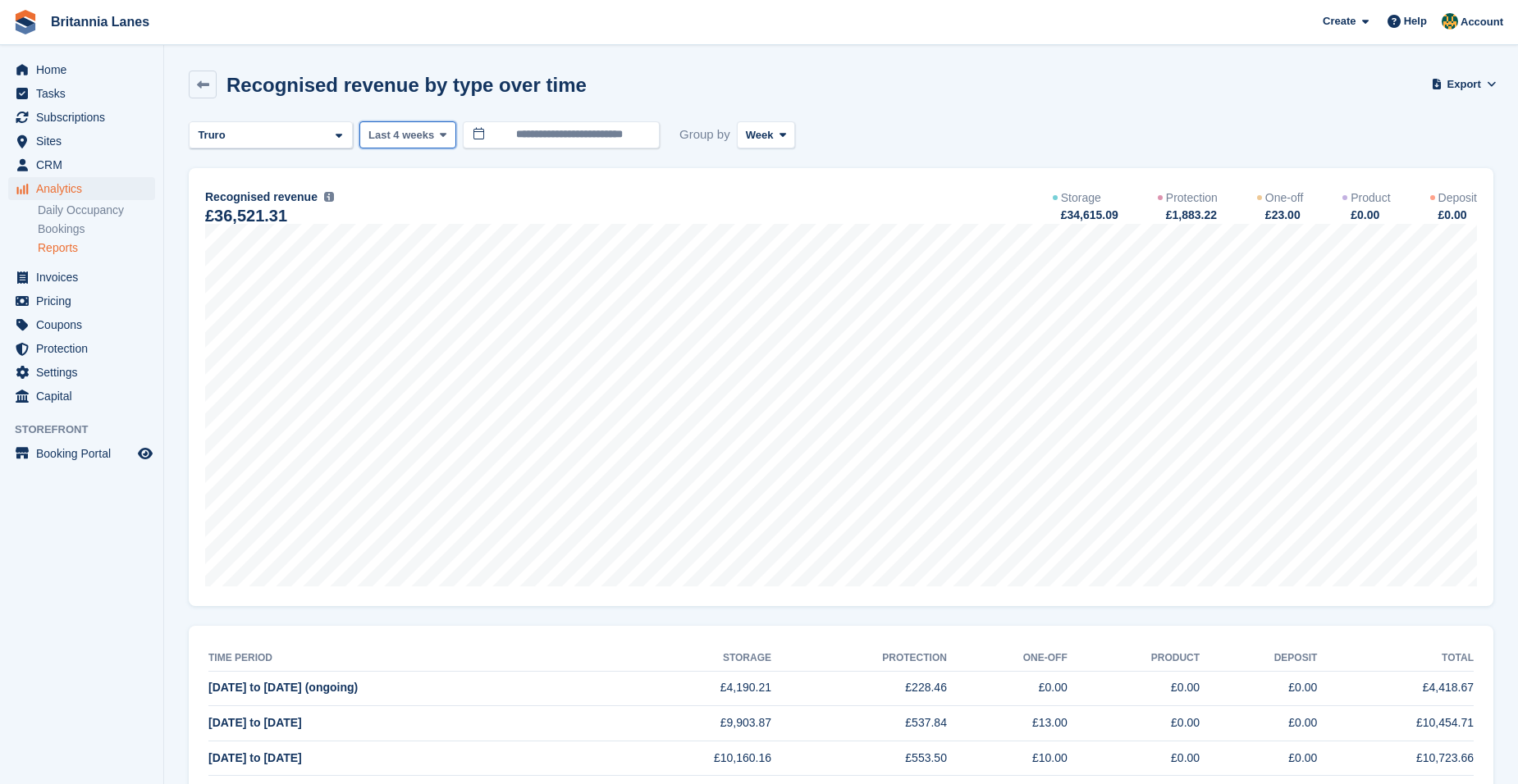
click at [398, 133] on span "Last 4 weeks" at bounding box center [402, 135] width 66 height 16
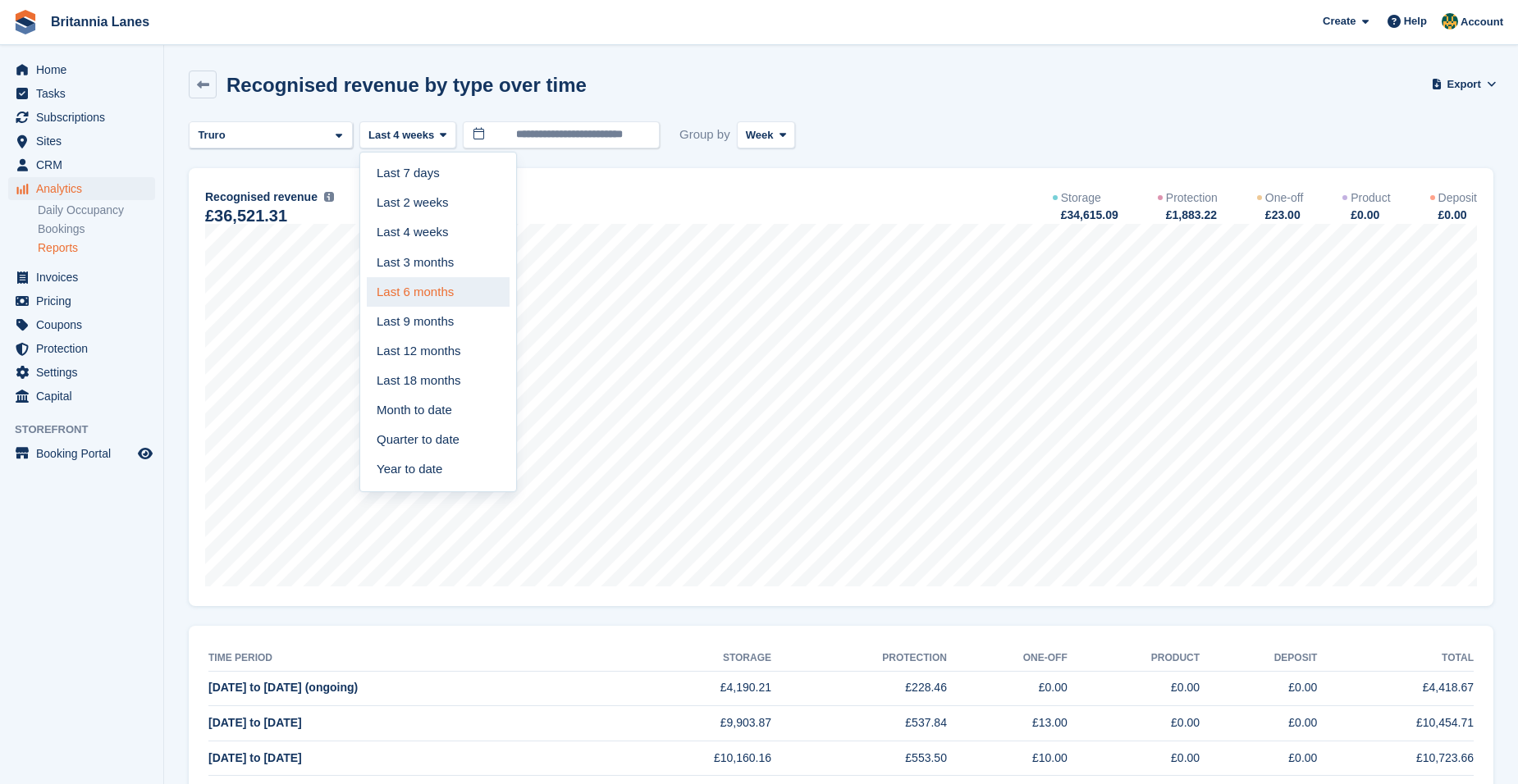
click at [453, 293] on link "Last 6 months" at bounding box center [438, 292] width 143 height 30
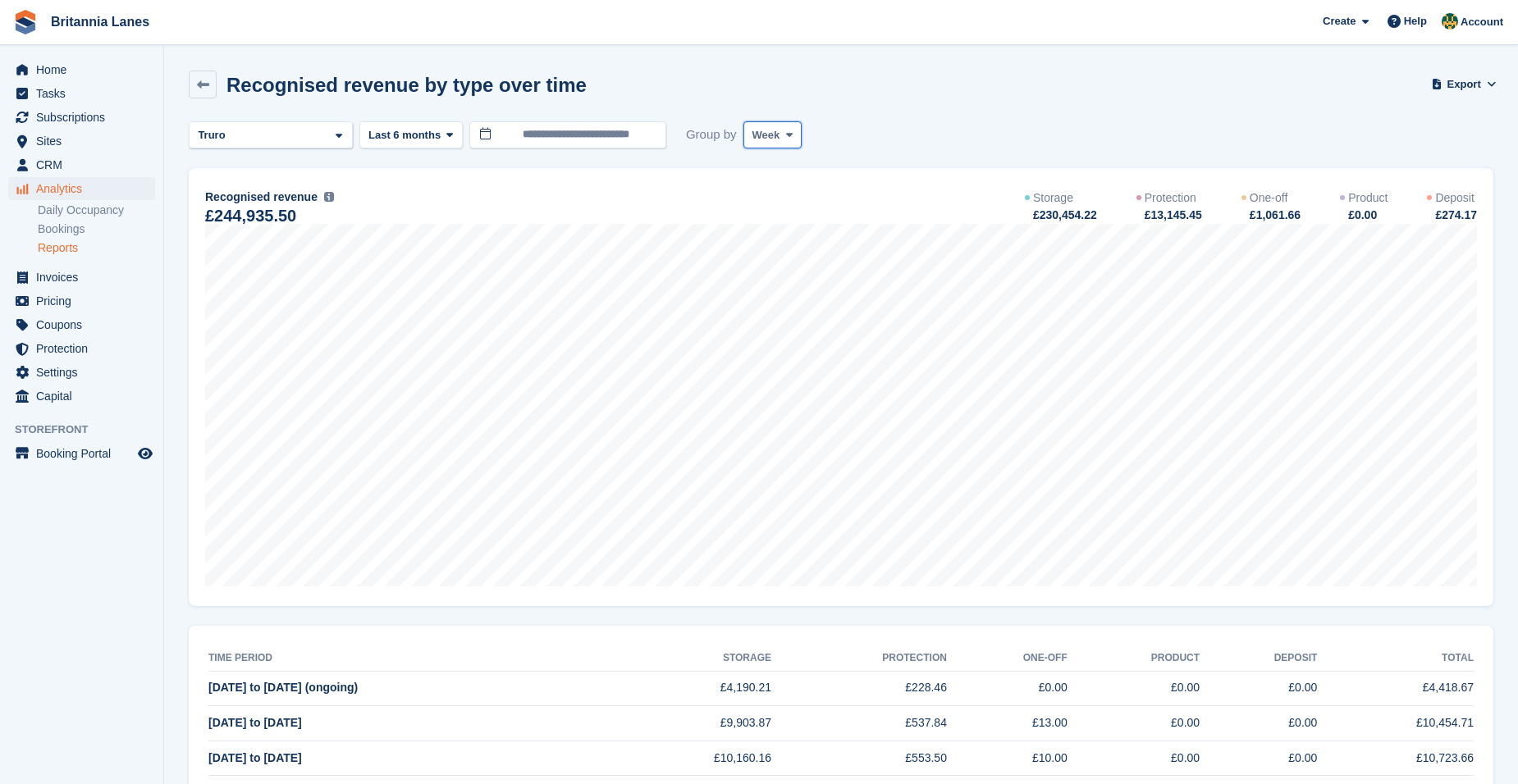
click at [766, 133] on span "Week" at bounding box center [766, 135] width 28 height 16
click at [792, 222] on link "Month" at bounding box center [821, 233] width 143 height 30
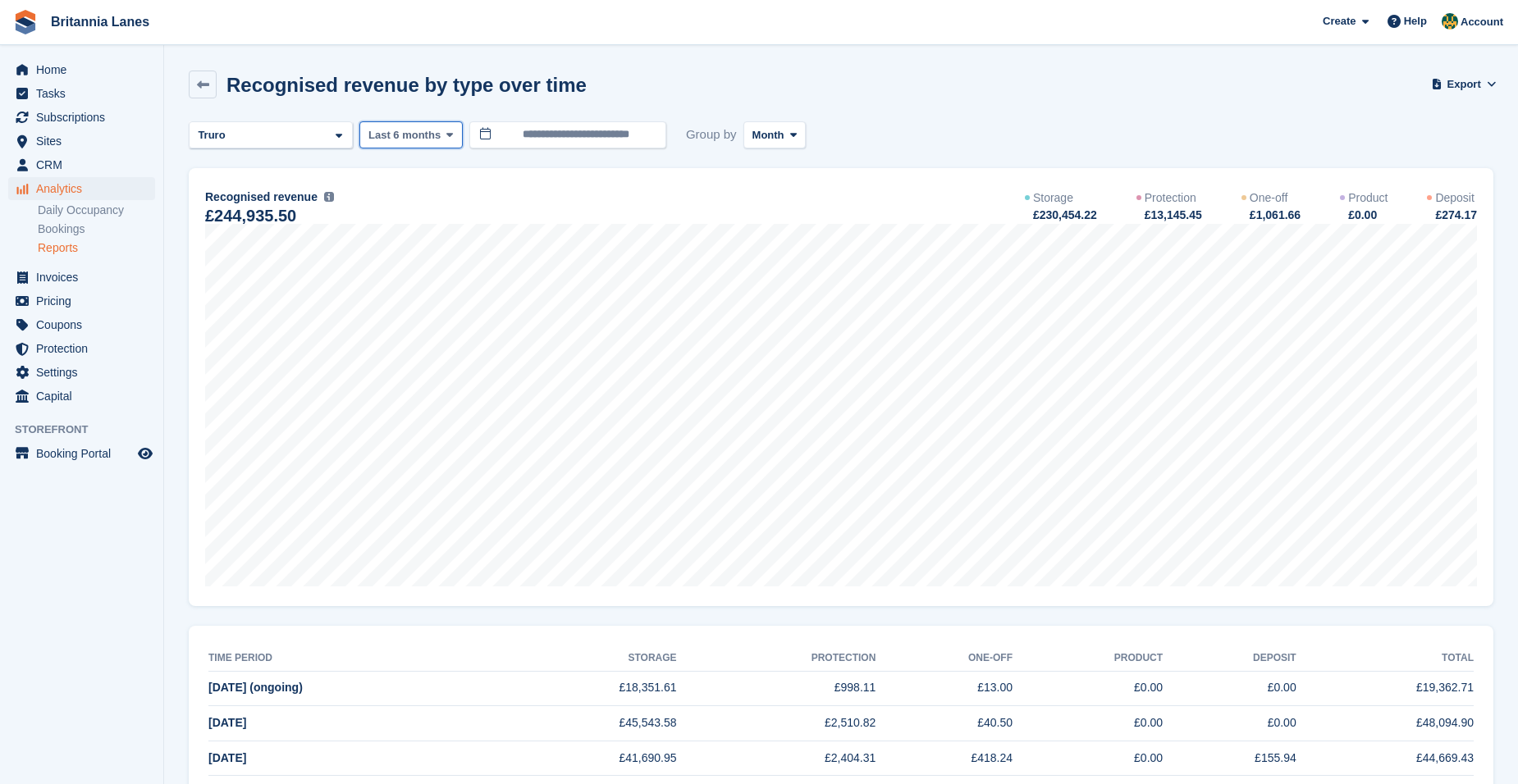
click at [401, 141] on span "Last 6 months" at bounding box center [405, 135] width 73 height 16
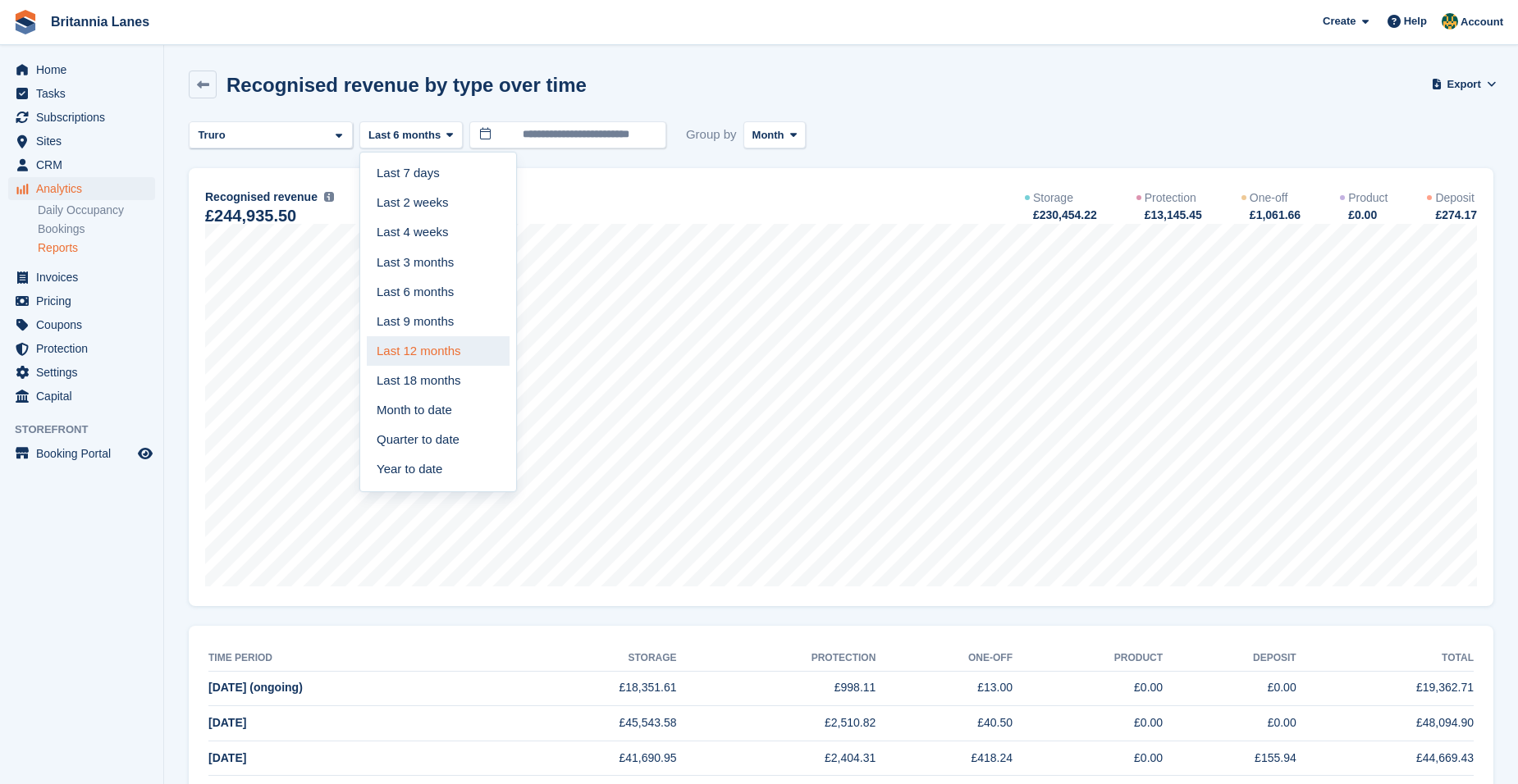
click at [441, 358] on link "Last 12 months" at bounding box center [438, 351] width 143 height 30
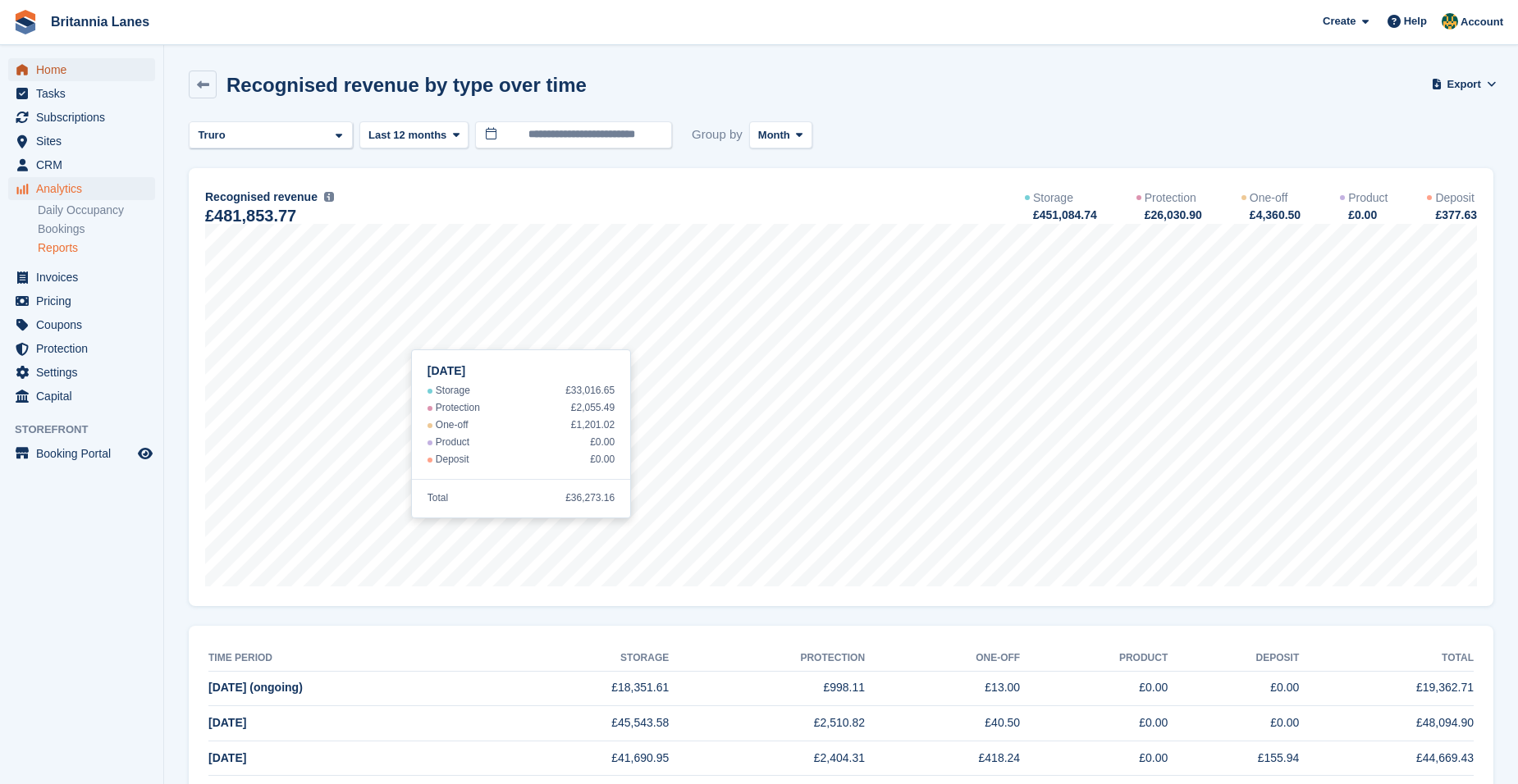
click at [46, 69] on span "Home" at bounding box center [85, 70] width 98 height 23
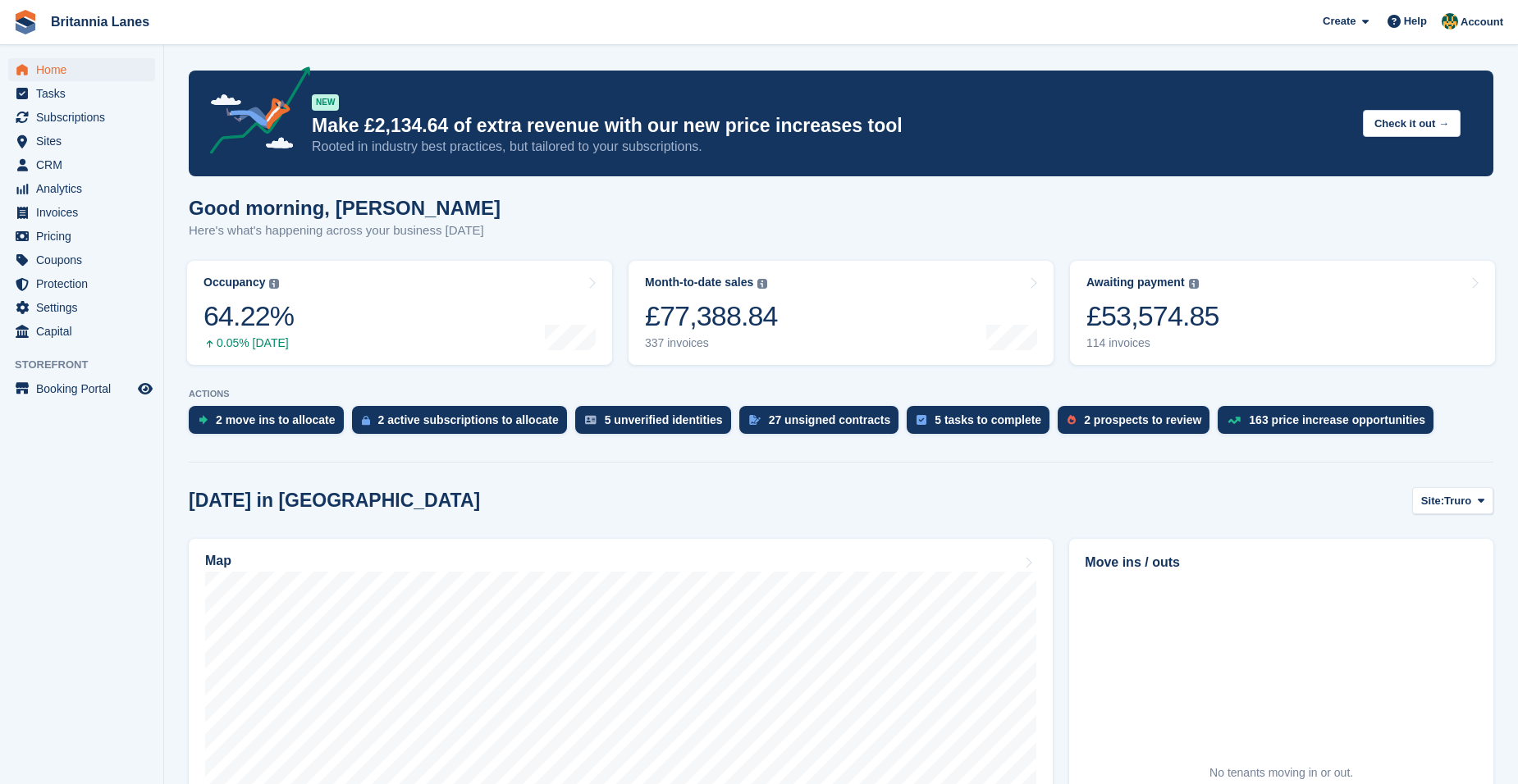
click at [71, 55] on div "Home Tasks Subscriptions Subscriptions Subscriptions Contracts Price increases …" at bounding box center [82, 198] width 163 height 292
click at [44, 70] on span "Home" at bounding box center [85, 70] width 98 height 23
click at [87, 183] on span "Analytics" at bounding box center [85, 189] width 98 height 23
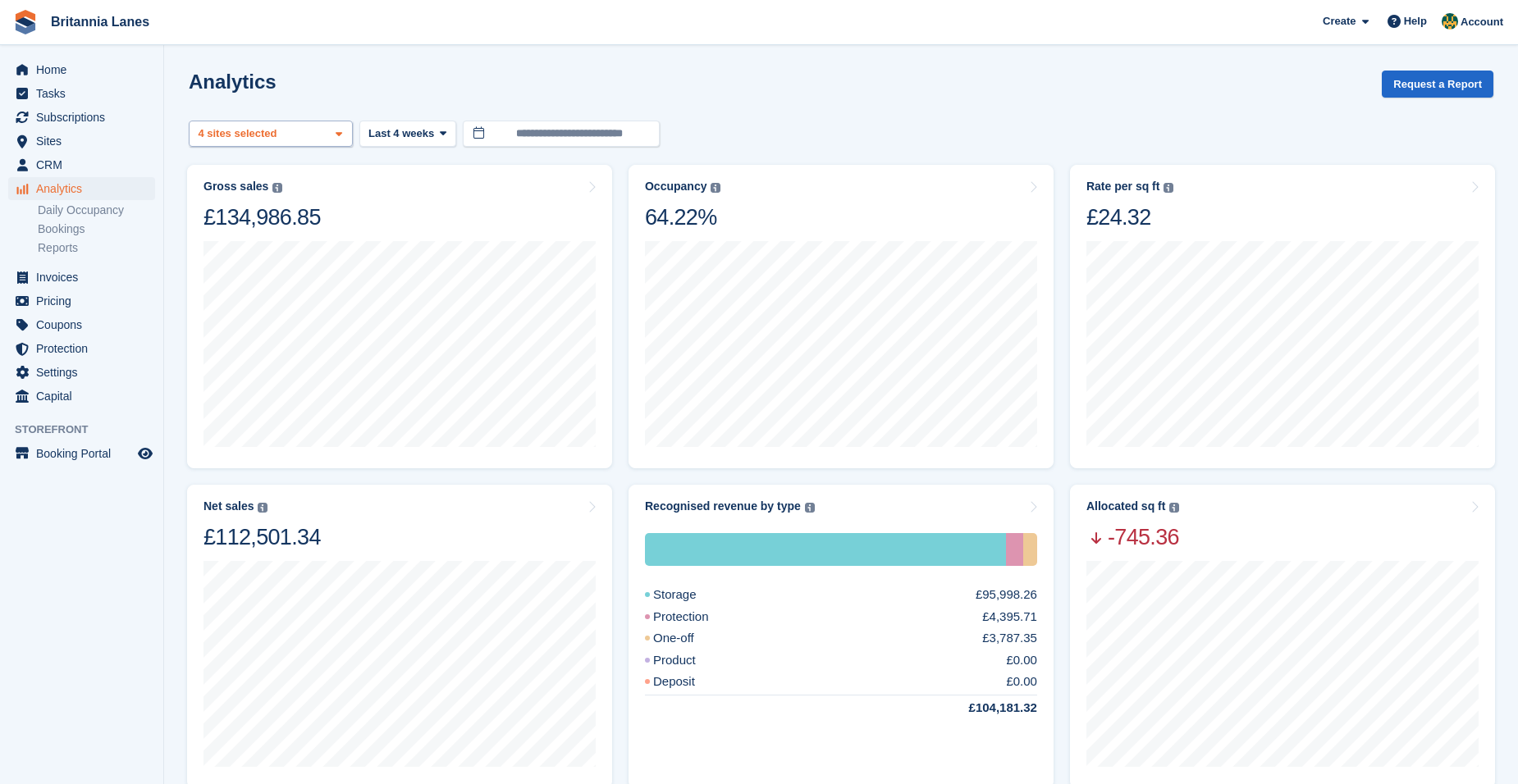
click at [266, 121] on div "Truro 2 sites selected 3 sites selected 4 sites selected" at bounding box center [270, 134] width 164 height 27
click at [234, 207] on div "Truro" at bounding box center [270, 211] width 149 height 27
click at [251, 243] on div "Falmouth" at bounding box center [270, 237] width 149 height 27
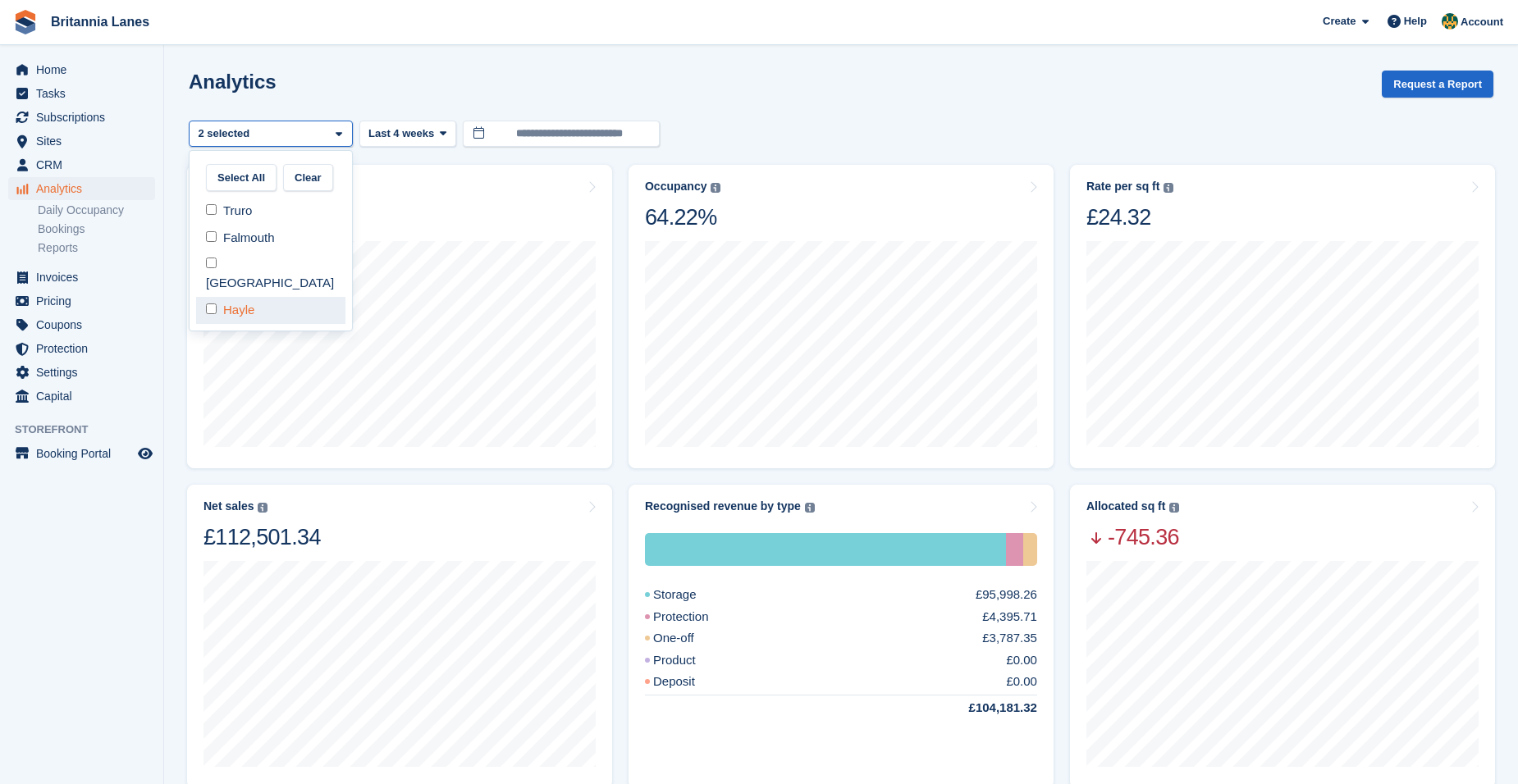
click at [251, 297] on div "Hayle" at bounding box center [270, 310] width 149 height 27
select select "****"
click at [261, 269] on div "[GEOGRAPHIC_DATA]" at bounding box center [270, 273] width 149 height 45
click at [251, 297] on div "Hayle" at bounding box center [270, 310] width 149 height 27
select select "****"
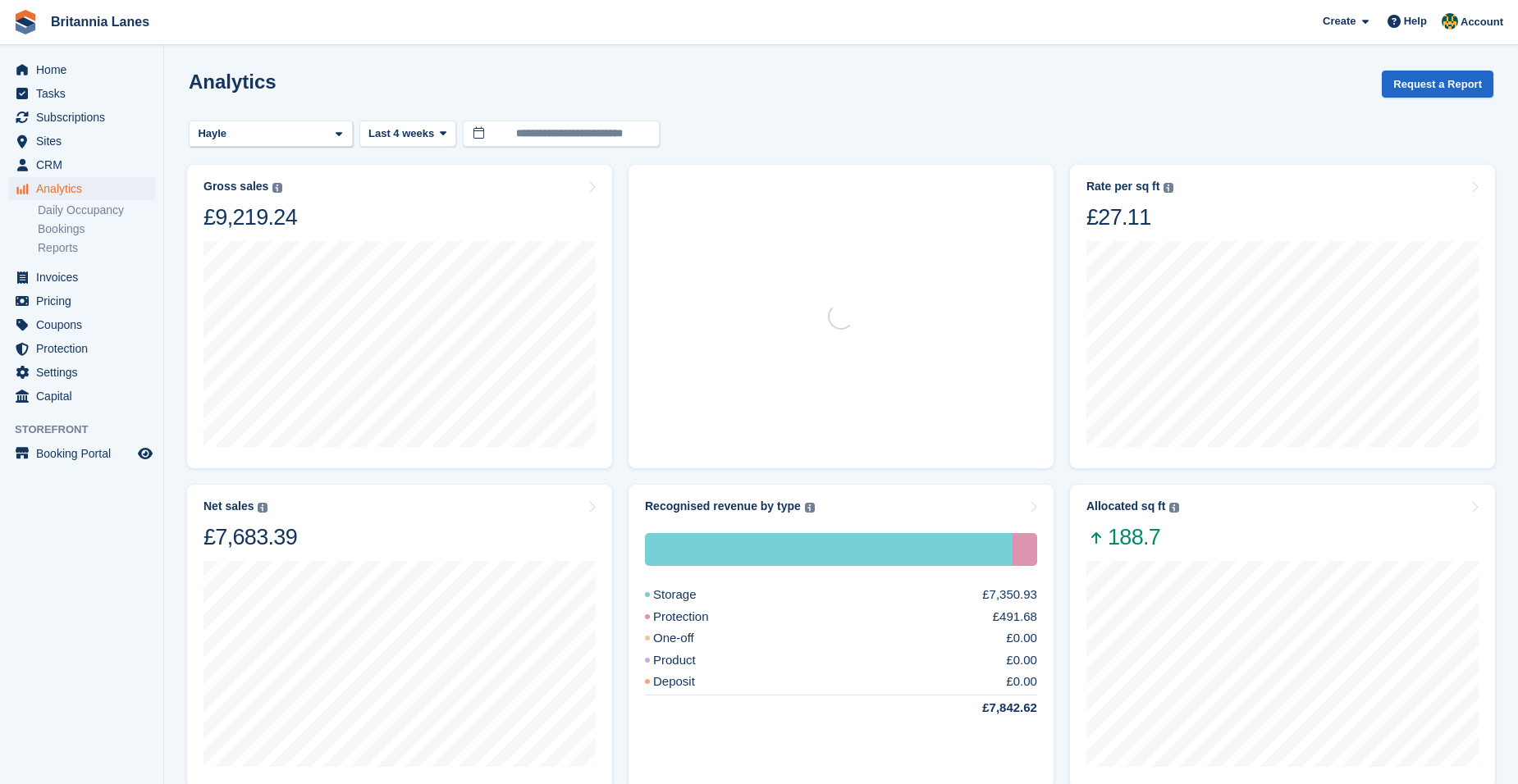
click at [839, 511] on div "Recognised revenue by type The sum of all finalised invoices, after discount an…" at bounding box center [841, 506] width 392 height 14
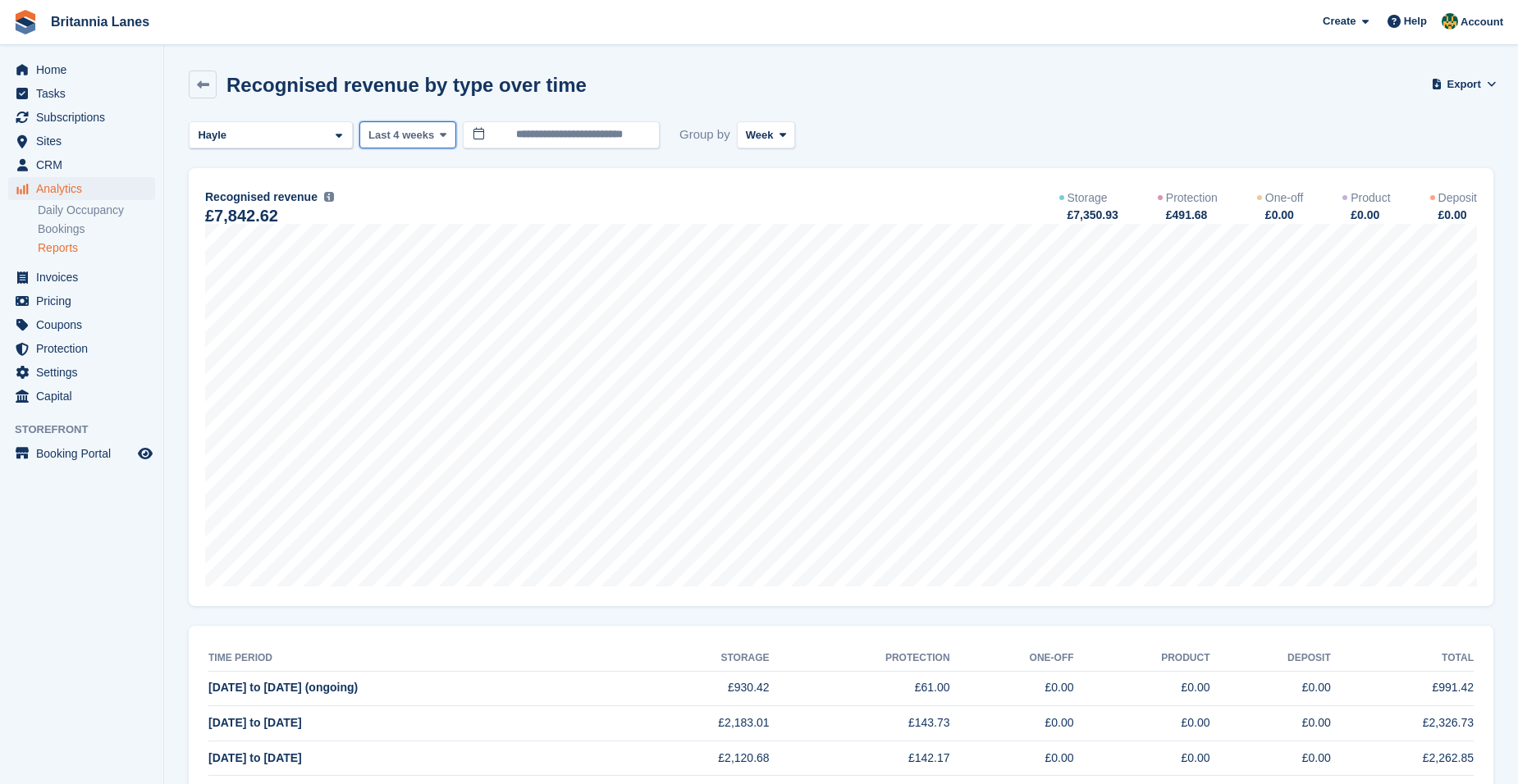
click at [425, 139] on span "Last 4 weeks" at bounding box center [402, 135] width 66 height 16
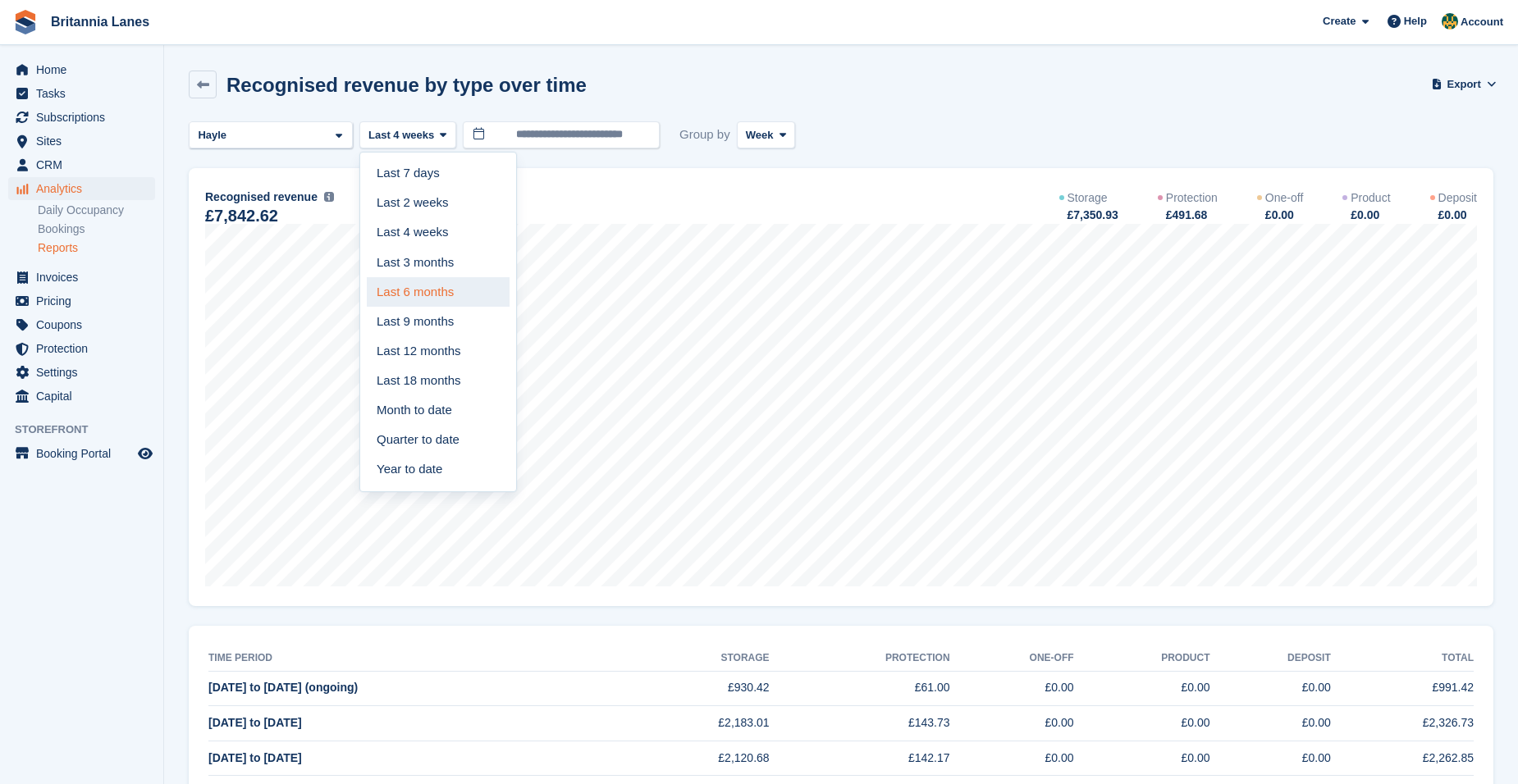
click at [442, 298] on link "Last 6 months" at bounding box center [438, 292] width 143 height 30
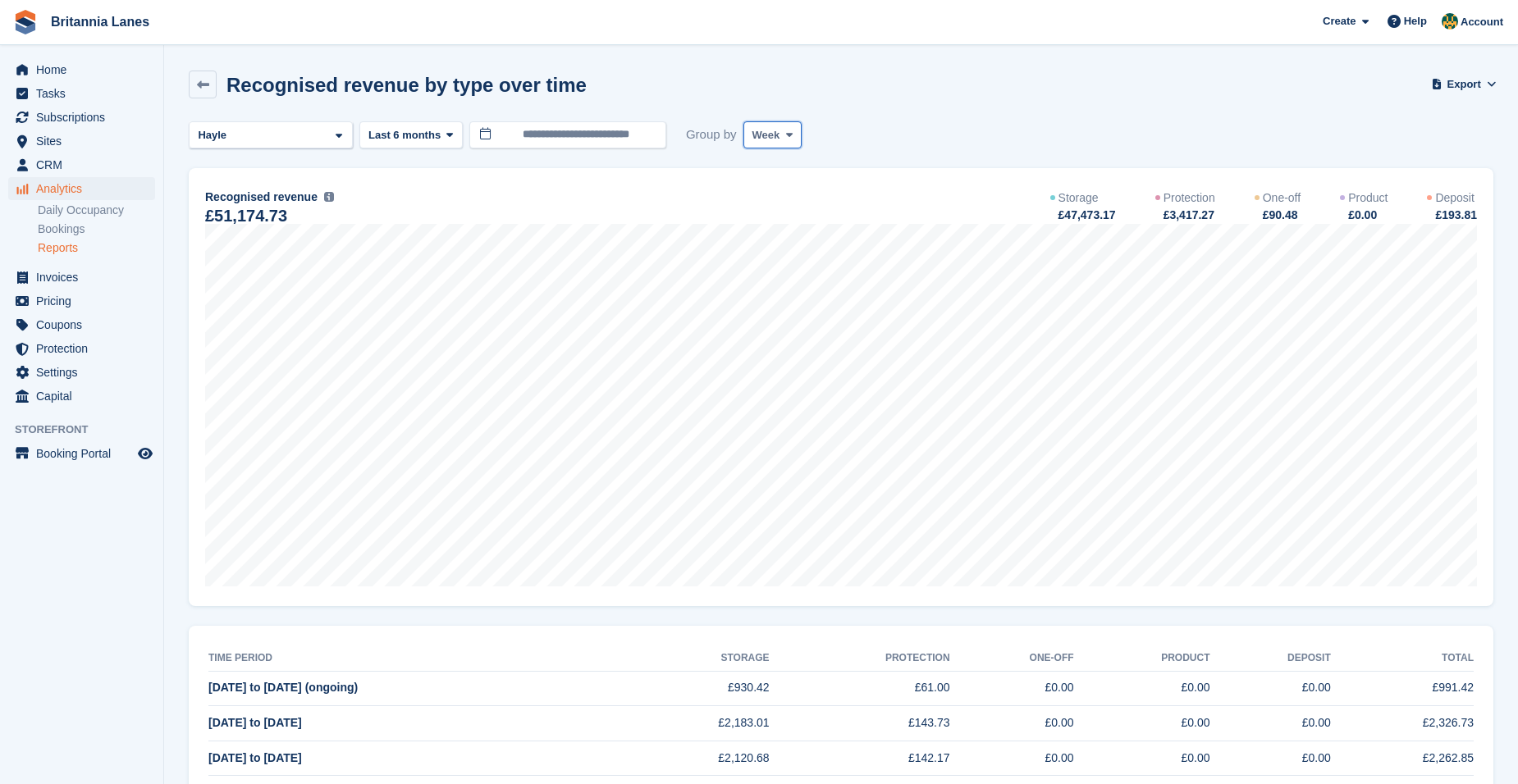
click at [772, 123] on button "Week" at bounding box center [772, 134] width 59 height 27
click at [787, 237] on link "Month" at bounding box center [821, 233] width 143 height 30
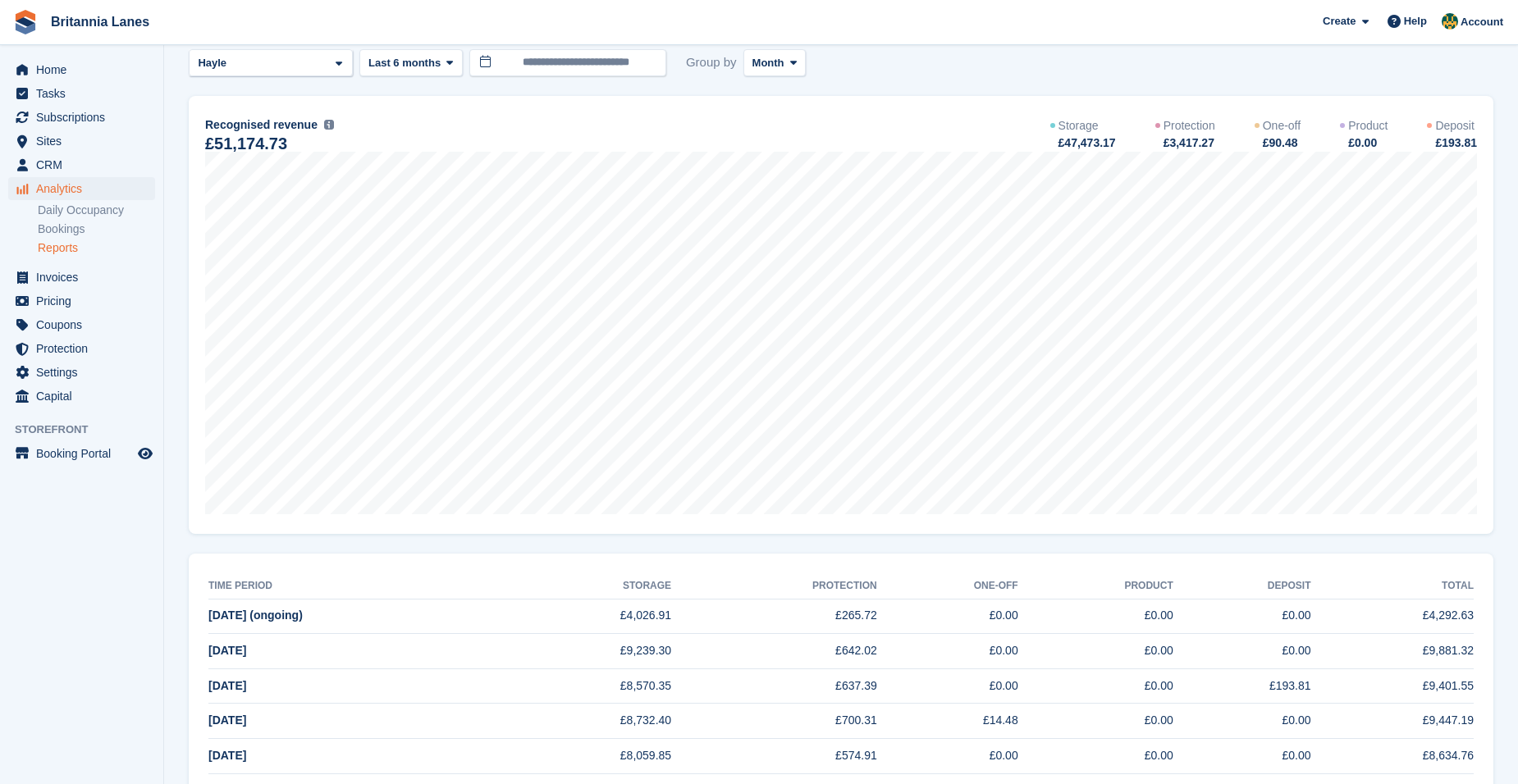
scroll to position [140, 0]
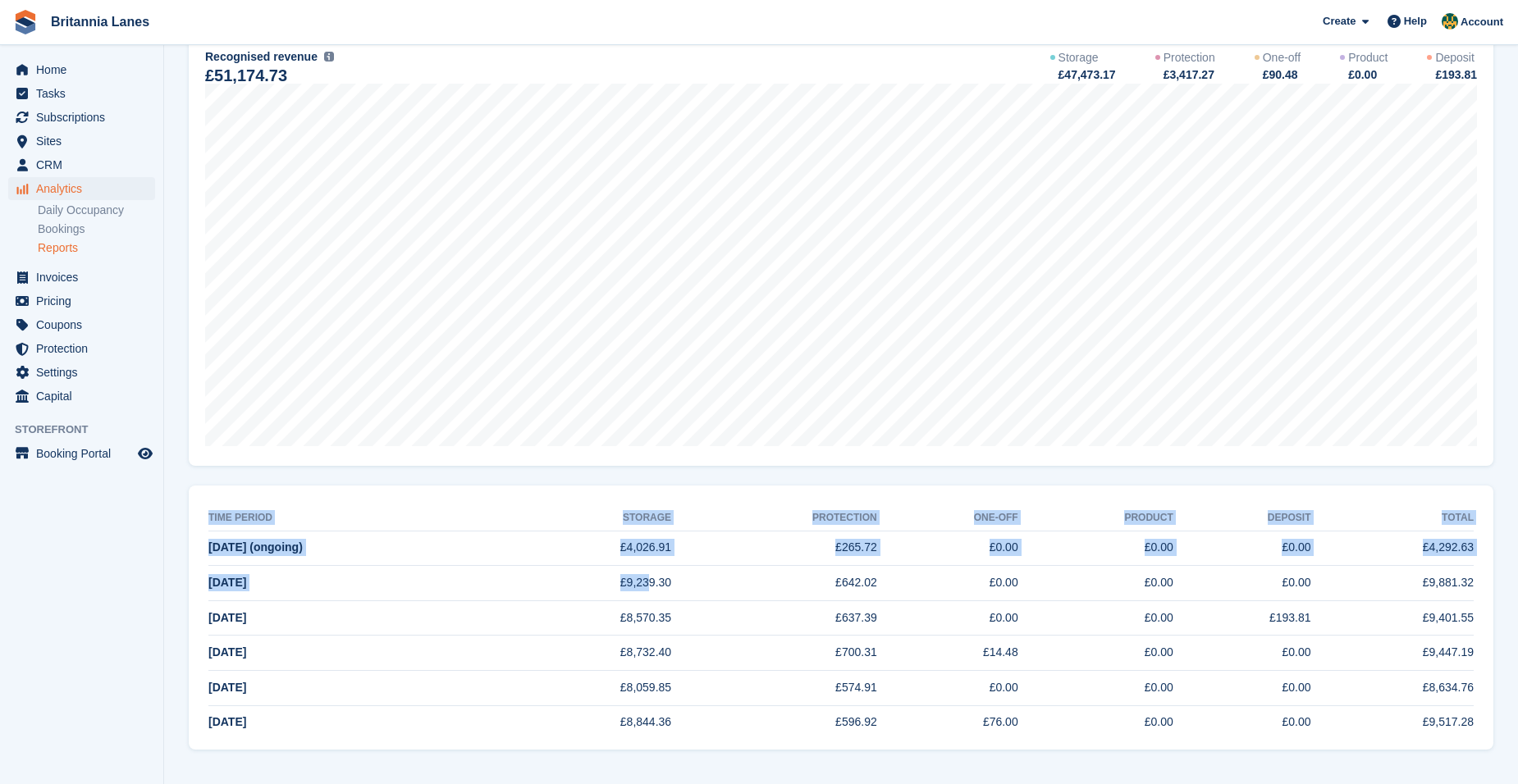
drag, startPoint x: 206, startPoint y: 583, endPoint x: 687, endPoint y: 591, distance: 481.1
click at [687, 591] on div "Time period Storage protection One-off Product Deposit Total [DATE] (ongoing) £…" at bounding box center [841, 617] width 1304 height 265
click at [671, 591] on td "£9,239.30" at bounding box center [590, 584] width 162 height 35
drag, startPoint x: 1482, startPoint y: 580, endPoint x: 1373, endPoint y: 581, distance: 109.0
click at [1373, 581] on div "Time period Storage protection One-off Product Deposit Total [DATE] (ongoing) £…" at bounding box center [841, 617] width 1304 height 265
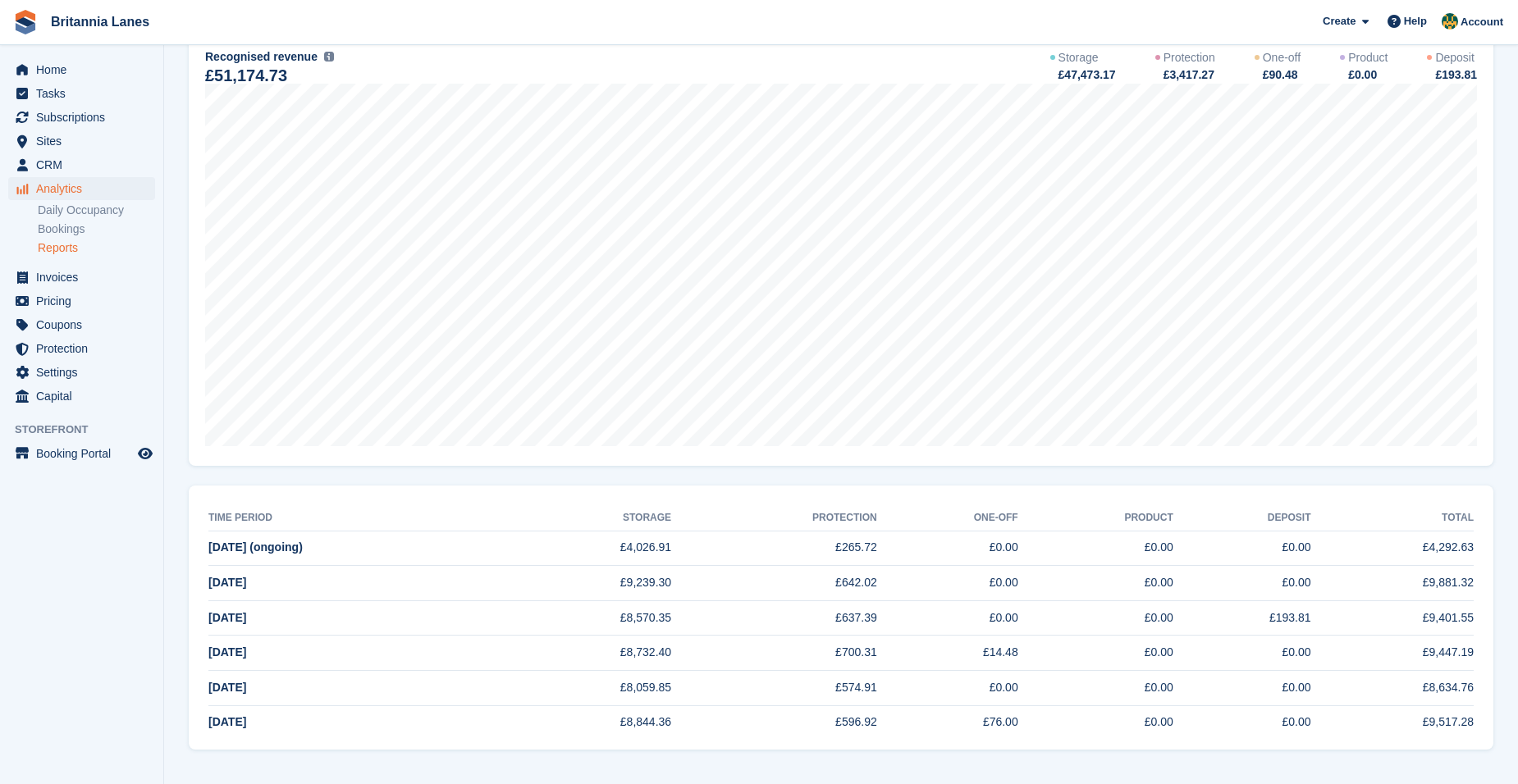
click at [1018, 594] on td "£0.00" at bounding box center [947, 584] width 141 height 35
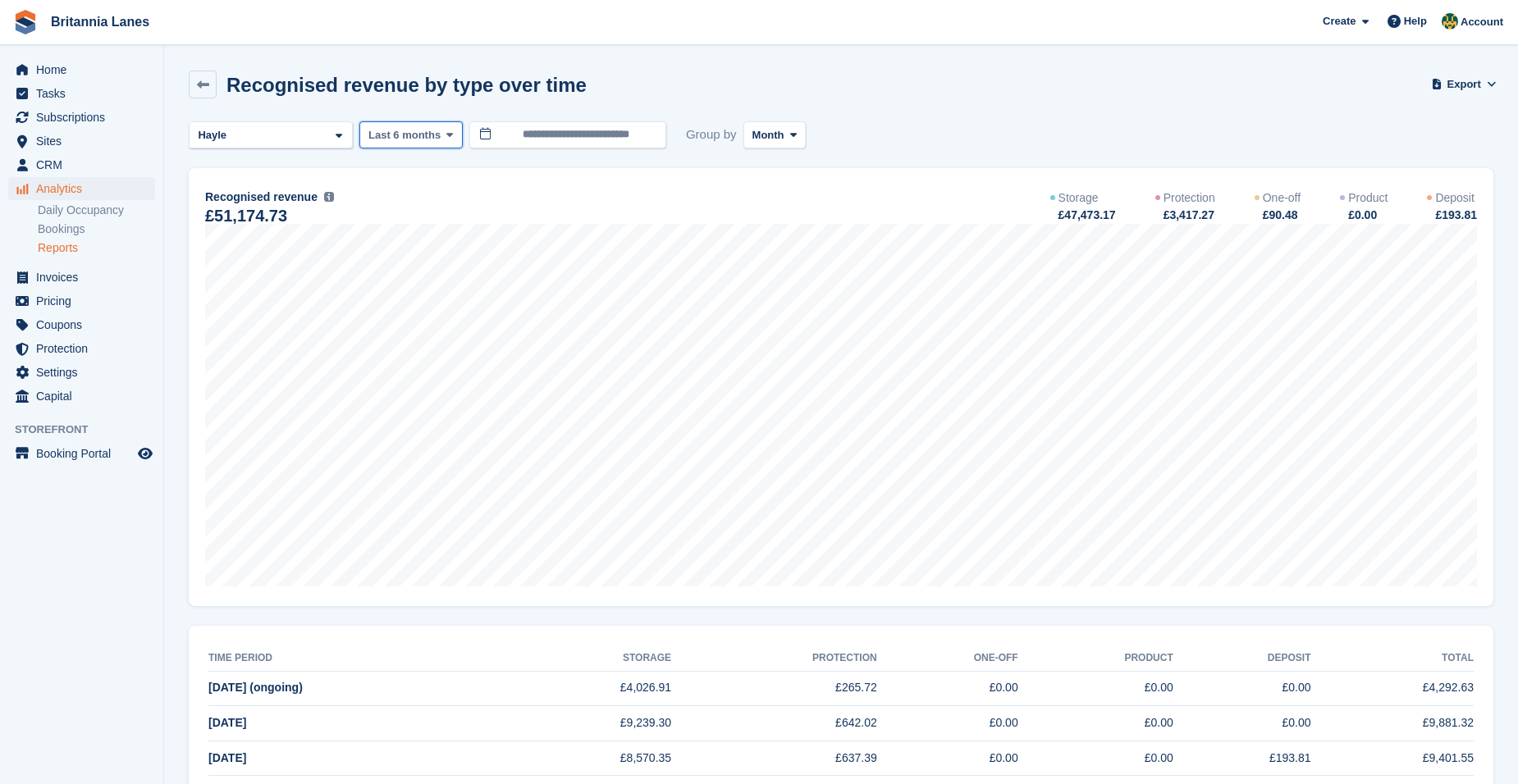
drag, startPoint x: 444, startPoint y: 138, endPoint x: 439, endPoint y: 200, distance: 62.2
click at [446, 138] on icon at bounding box center [449, 134] width 7 height 11
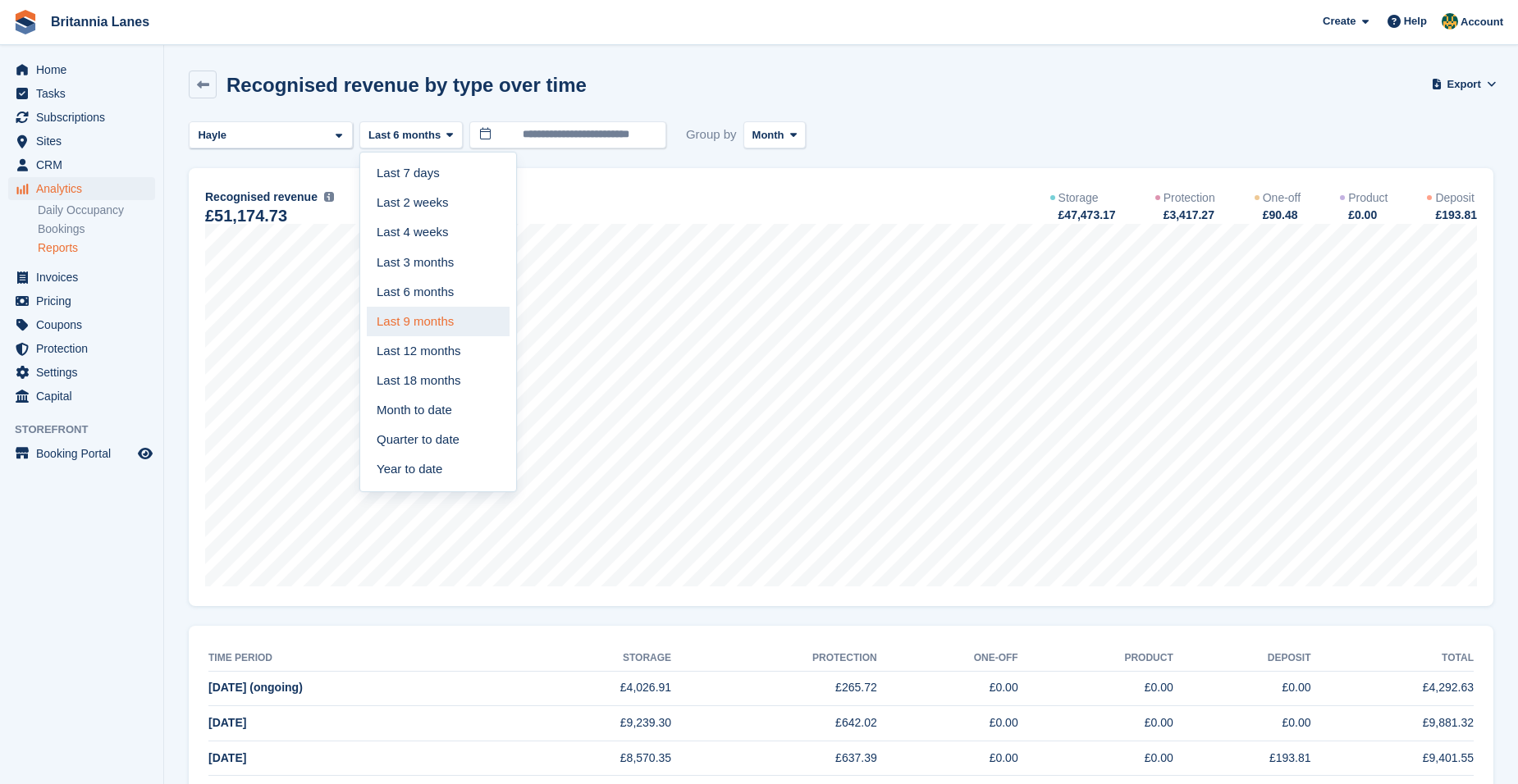
click at [441, 326] on link "Last 9 months" at bounding box center [438, 322] width 143 height 30
